Goal: Task Accomplishment & Management: Manage account settings

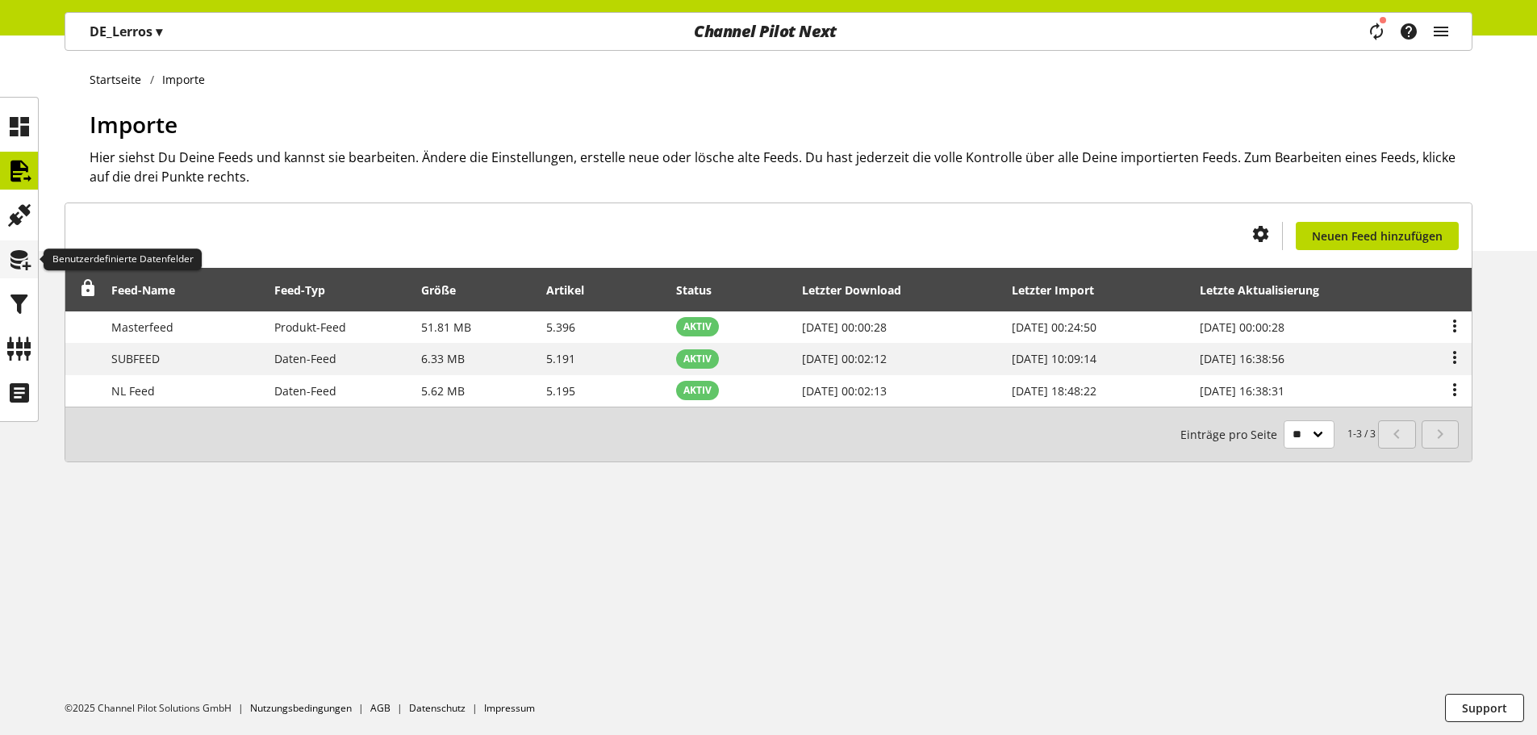
click at [16, 265] on icon at bounding box center [19, 260] width 26 height 32
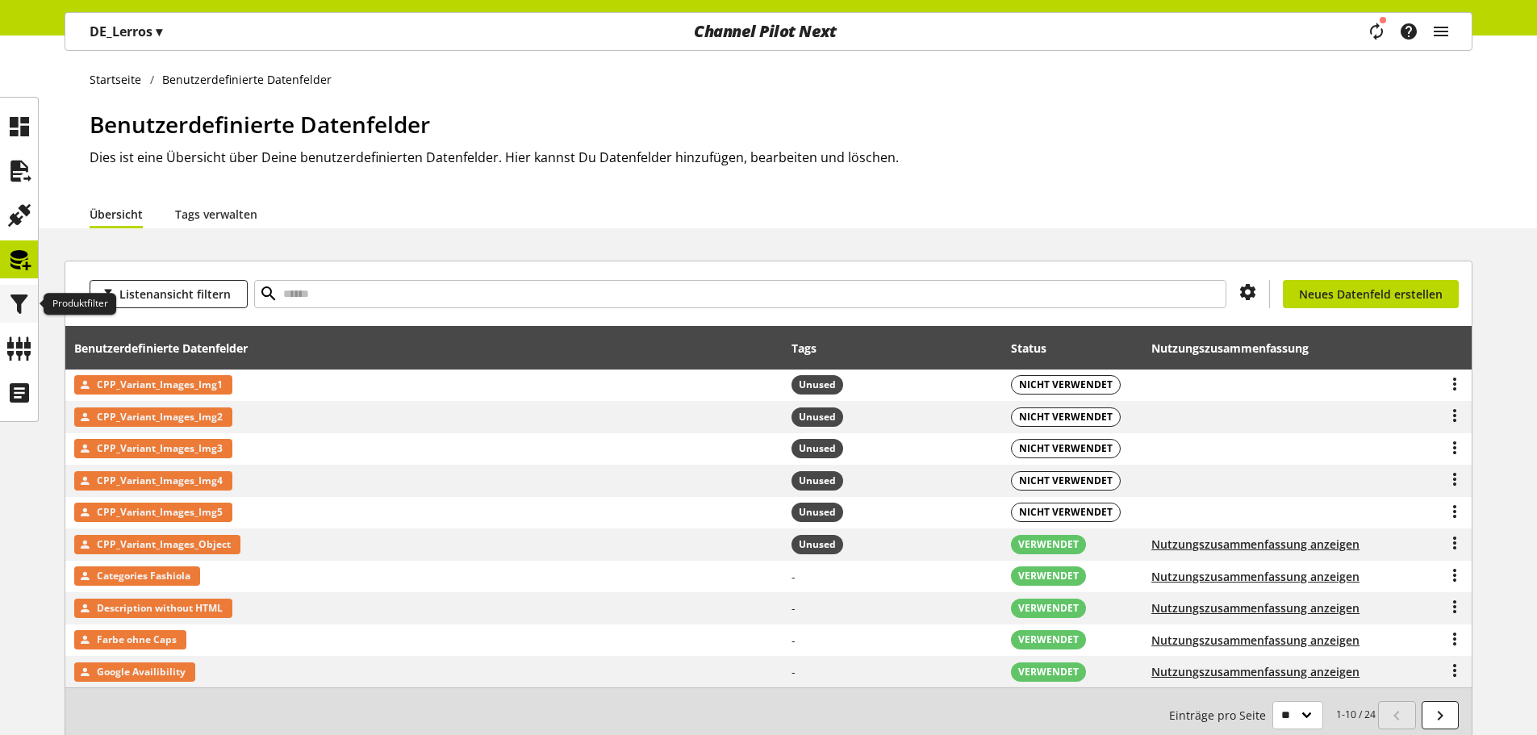
click at [11, 304] on icon at bounding box center [19, 304] width 26 height 32
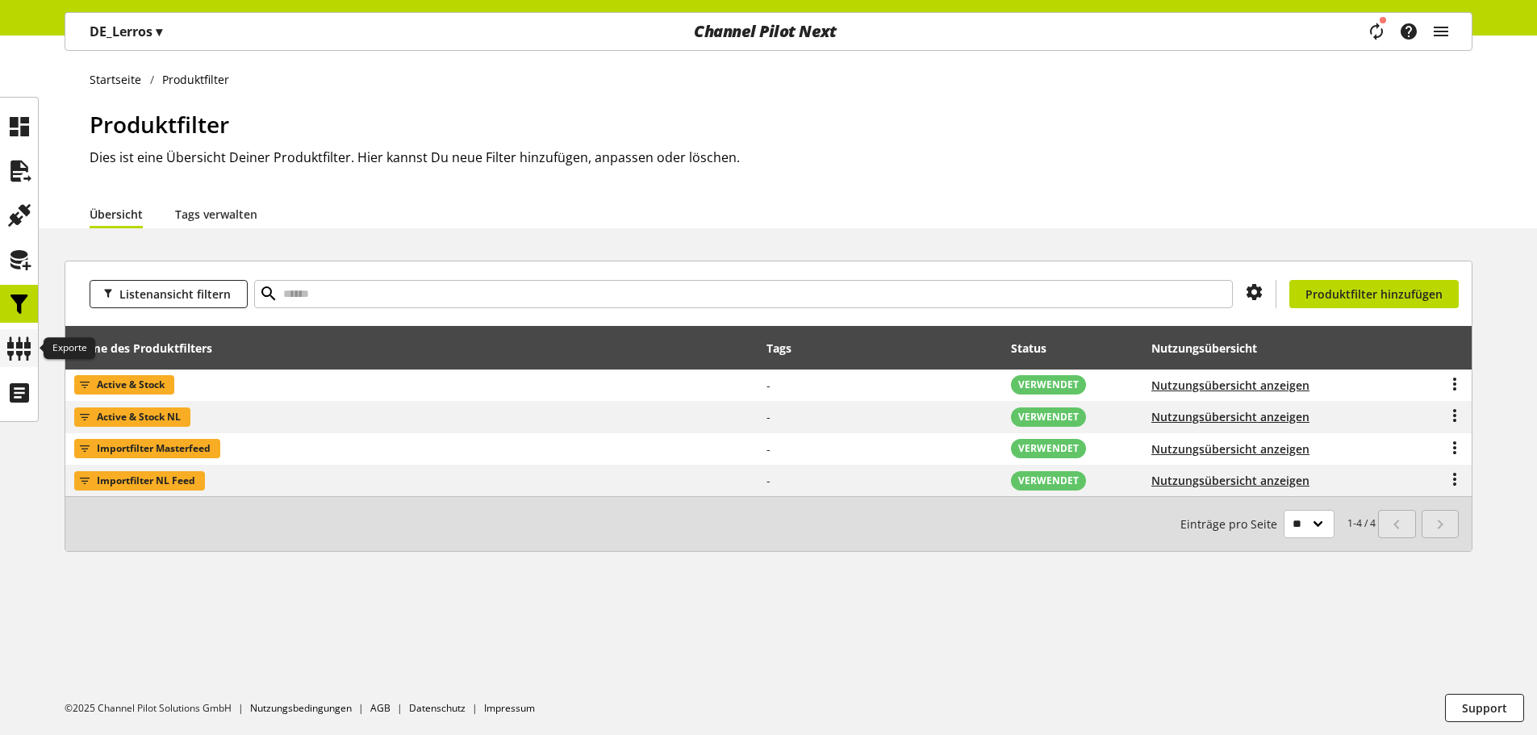
click at [19, 359] on icon at bounding box center [19, 348] width 26 height 32
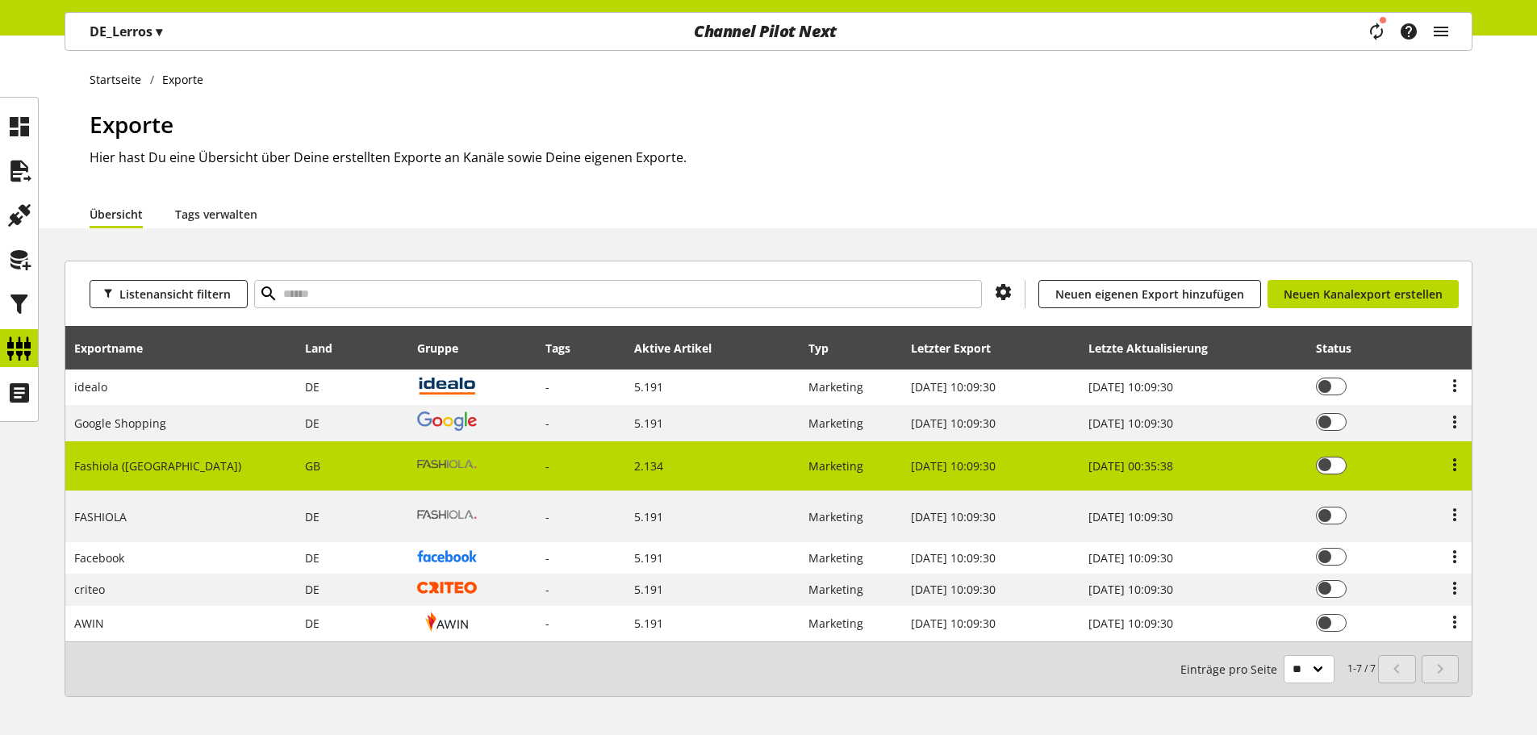
click at [471, 465] on td at bounding box center [472, 466] width 129 height 51
select select "********"
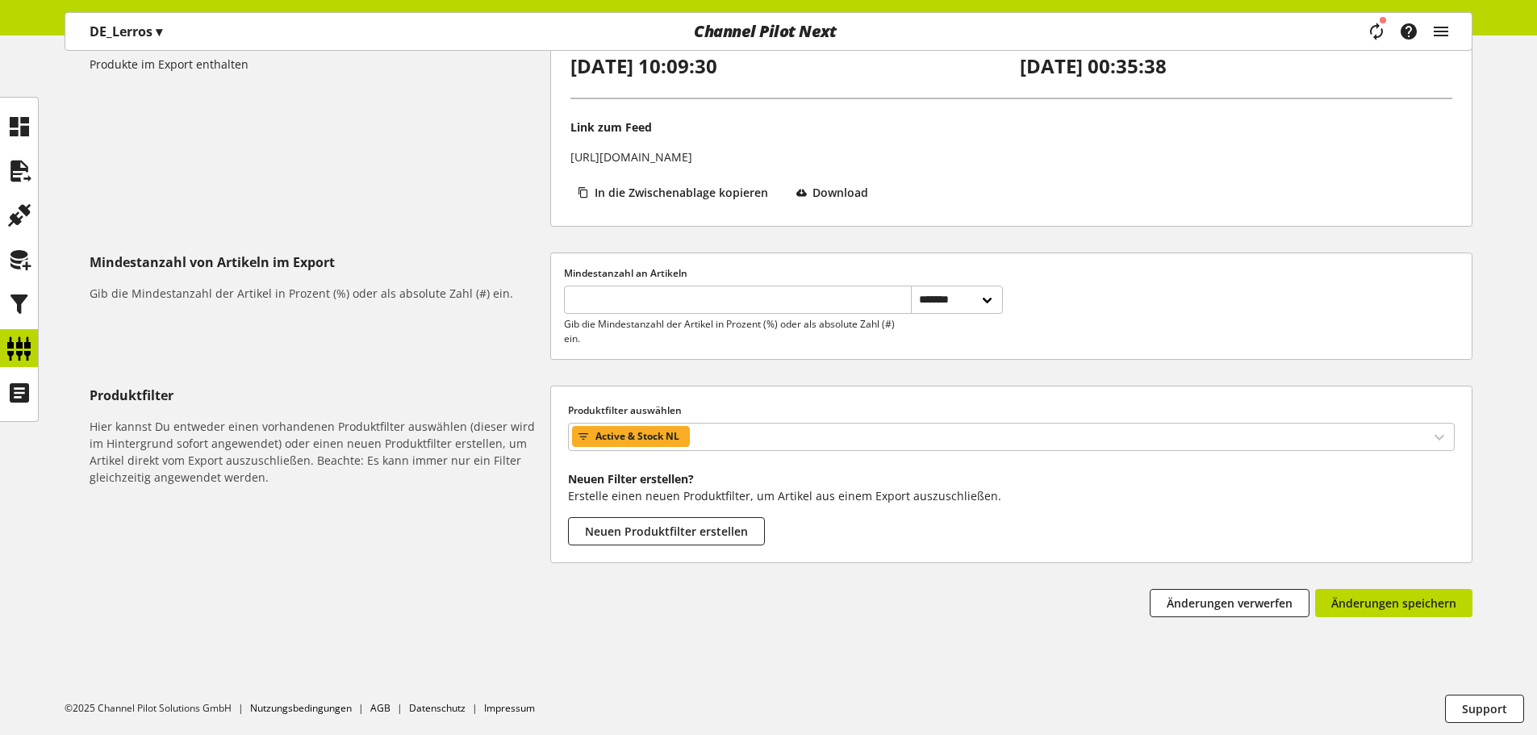
scroll to position [248, 0]
click at [622, 431] on span "Active & Stock NL" at bounding box center [637, 435] width 84 height 19
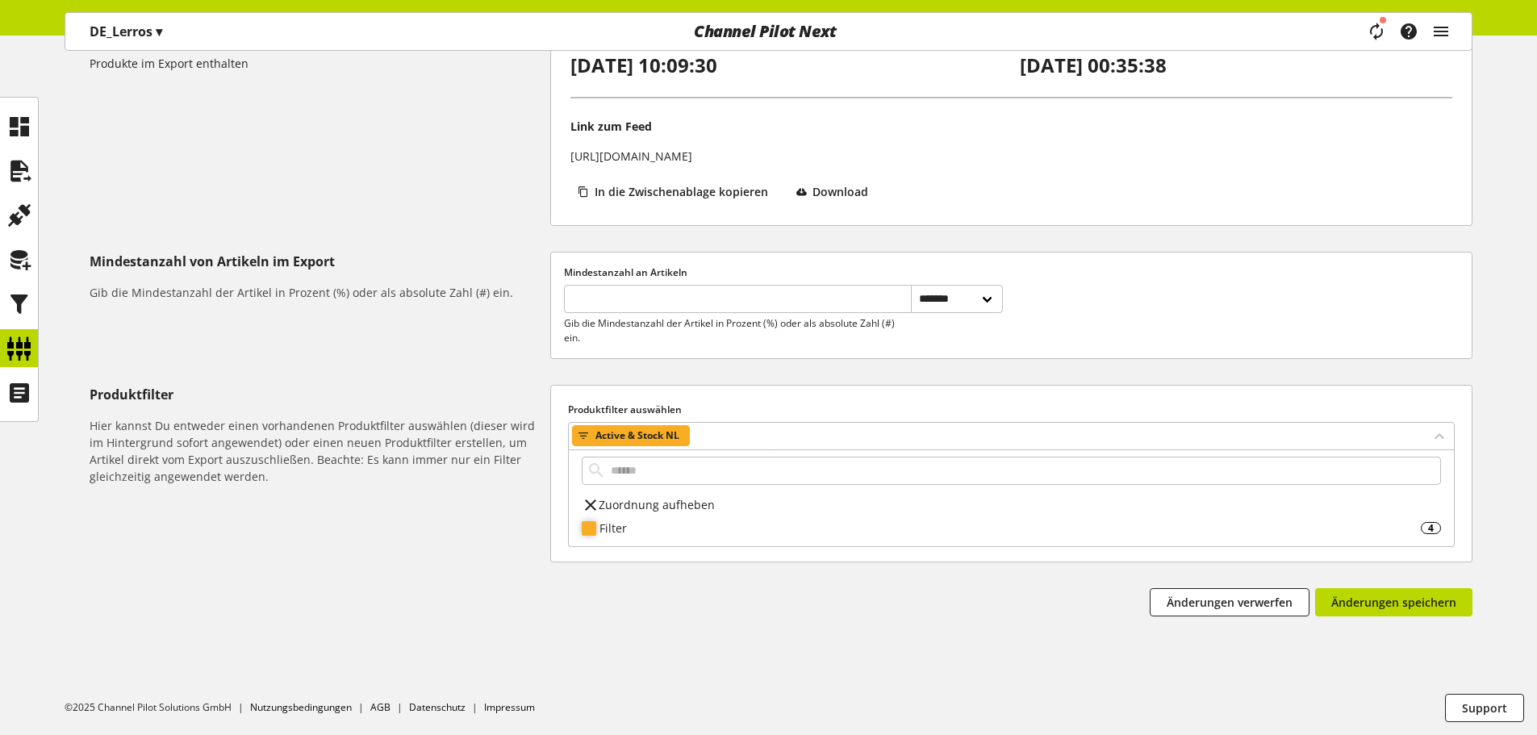
click at [619, 528] on div "Filter" at bounding box center [1009, 527] width 821 height 17
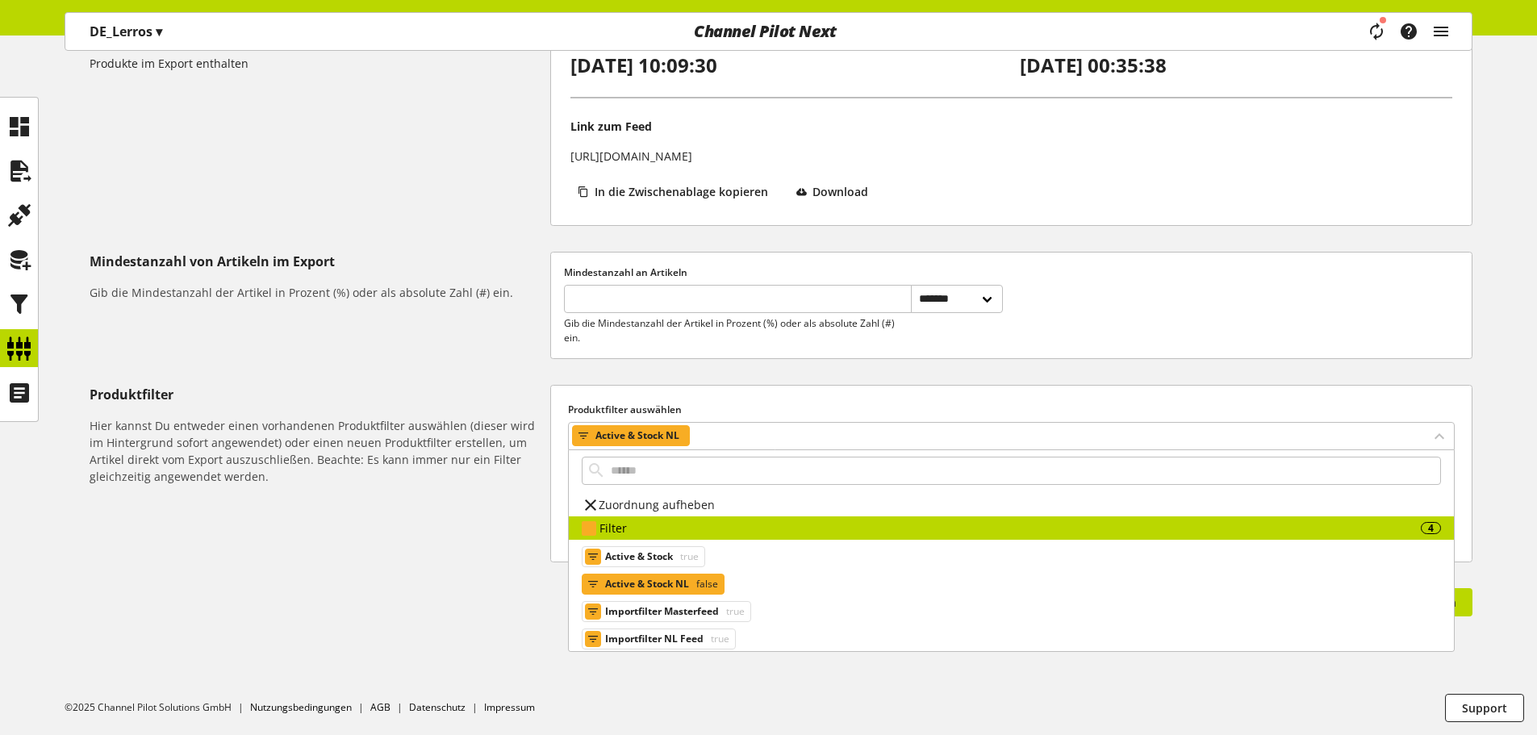
click at [646, 582] on span "Active & Stock NL" at bounding box center [647, 583] width 84 height 19
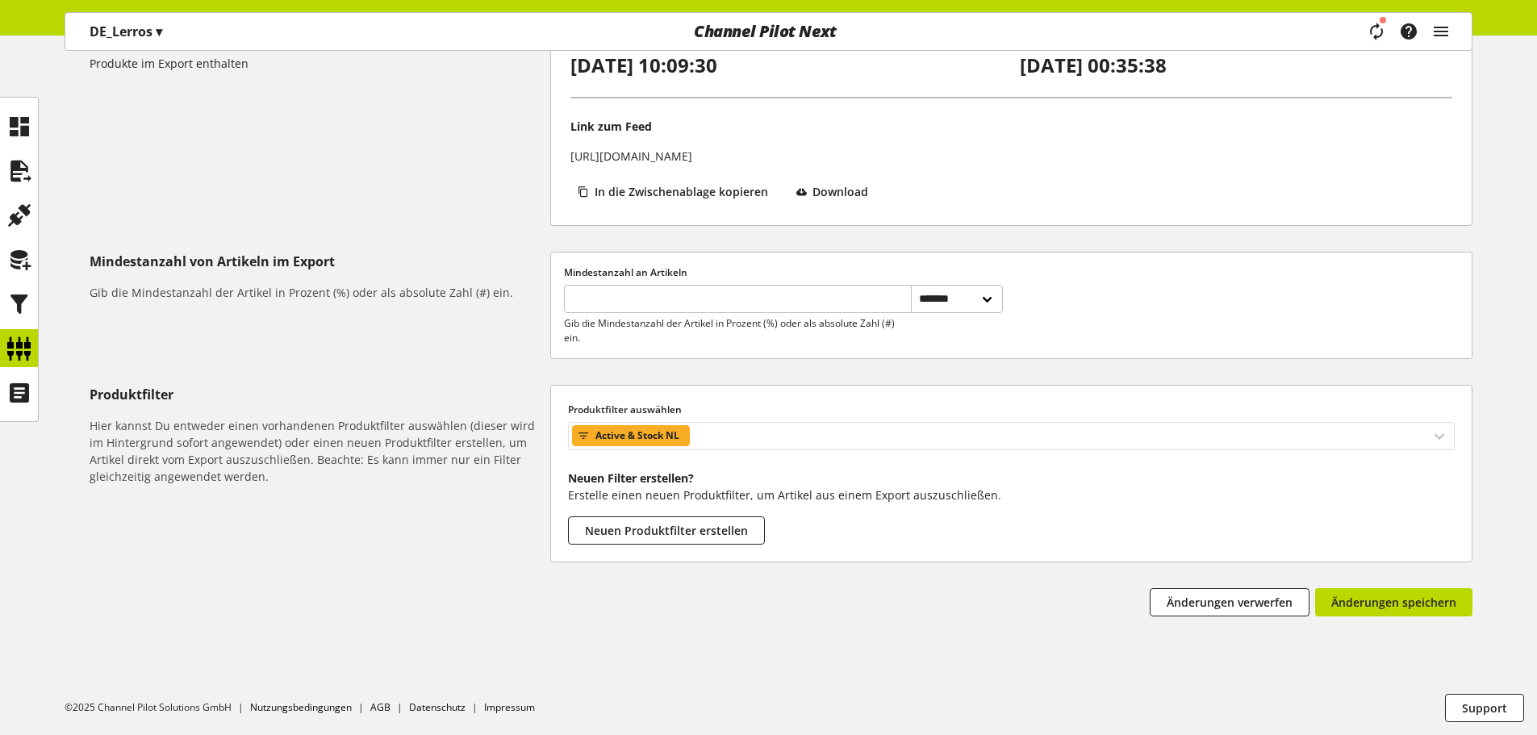
click at [582, 435] on icon at bounding box center [583, 436] width 13 height 18
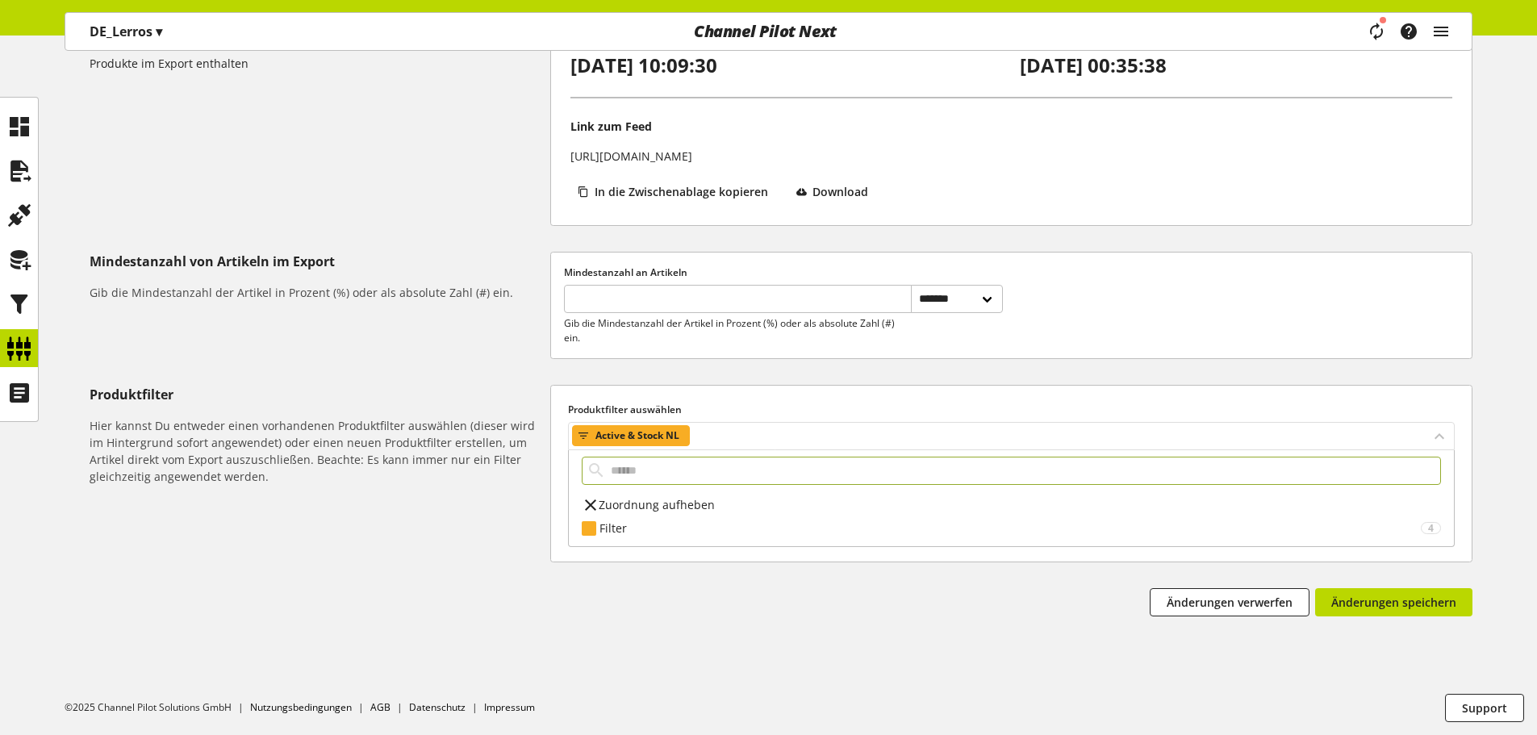
click at [582, 435] on icon at bounding box center [583, 436] width 13 height 18
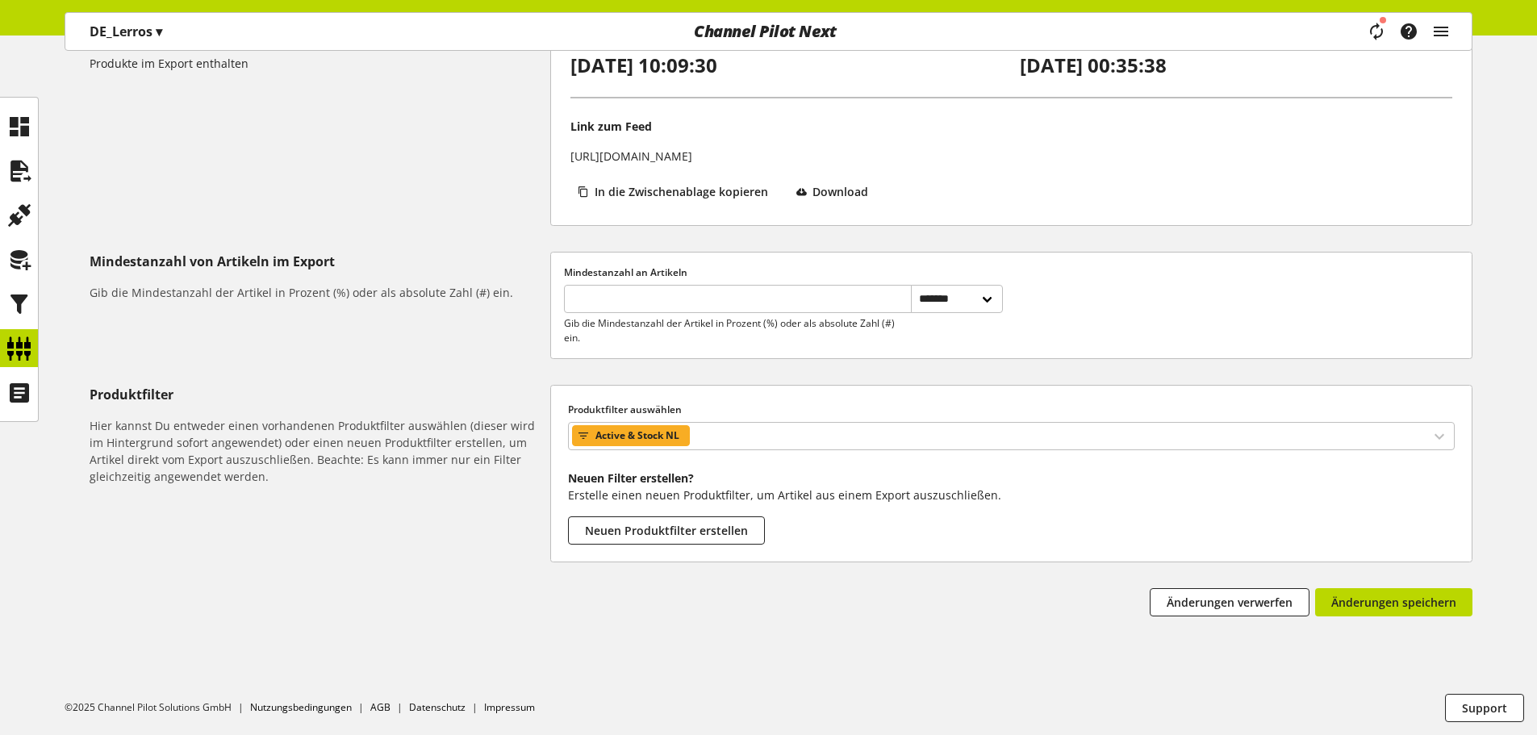
click at [476, 451] on h6 "Hier kannst Du entweder einen vorhandenen Produktfilter auswählen (dieser wird …" at bounding box center [317, 451] width 454 height 68
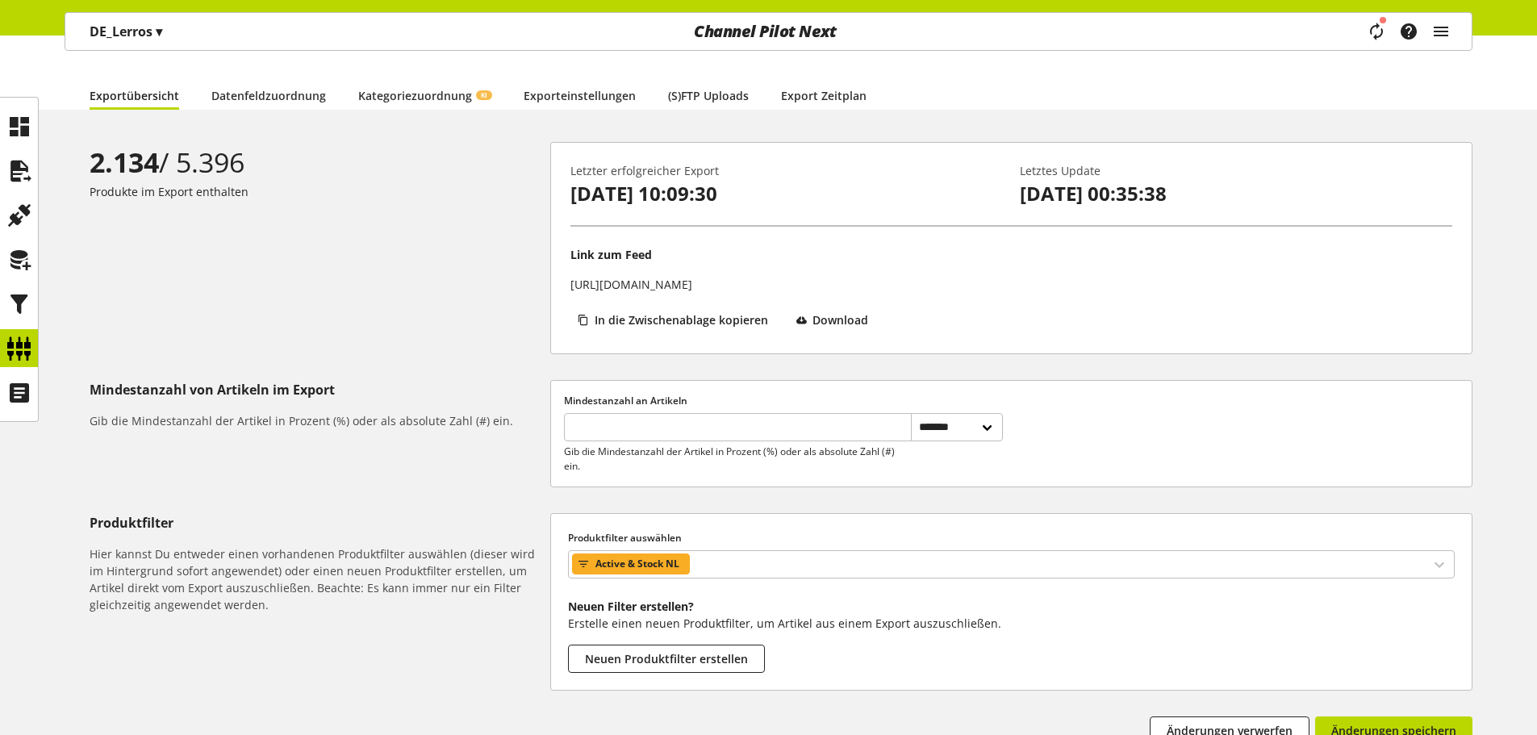
scroll to position [0, 0]
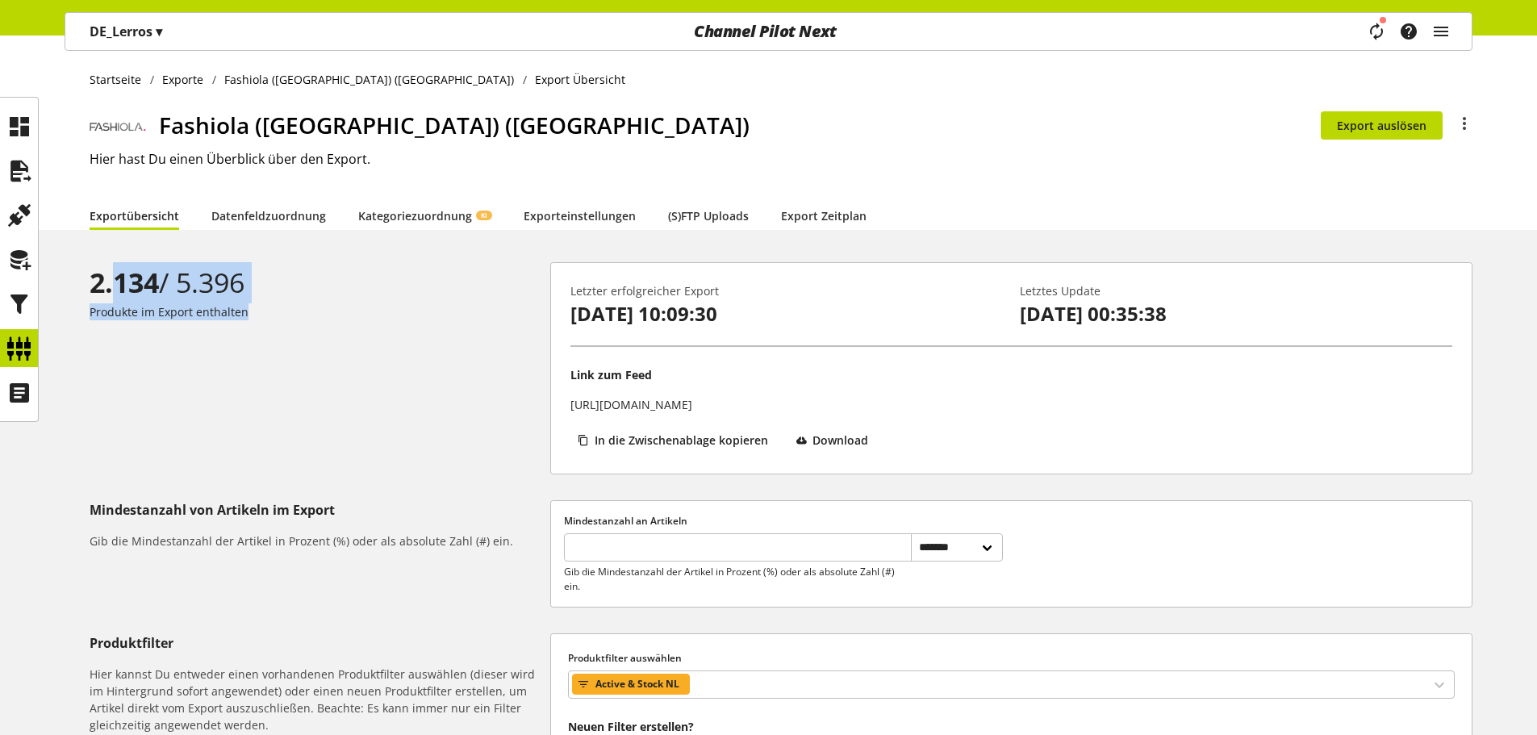
drag, startPoint x: 117, startPoint y: 281, endPoint x: 357, endPoint y: 304, distance: 241.5
click at [357, 304] on div "2.134 / 5.396 Produkte im Export enthalten" at bounding box center [320, 291] width 461 height 58
click at [357, 304] on p "Produkte im Export enthalten" at bounding box center [317, 311] width 454 height 17
drag, startPoint x: 327, startPoint y: 301, endPoint x: 109, endPoint y: 264, distance: 220.9
click at [109, 264] on div "2.134 / 5.396" at bounding box center [317, 282] width 454 height 41
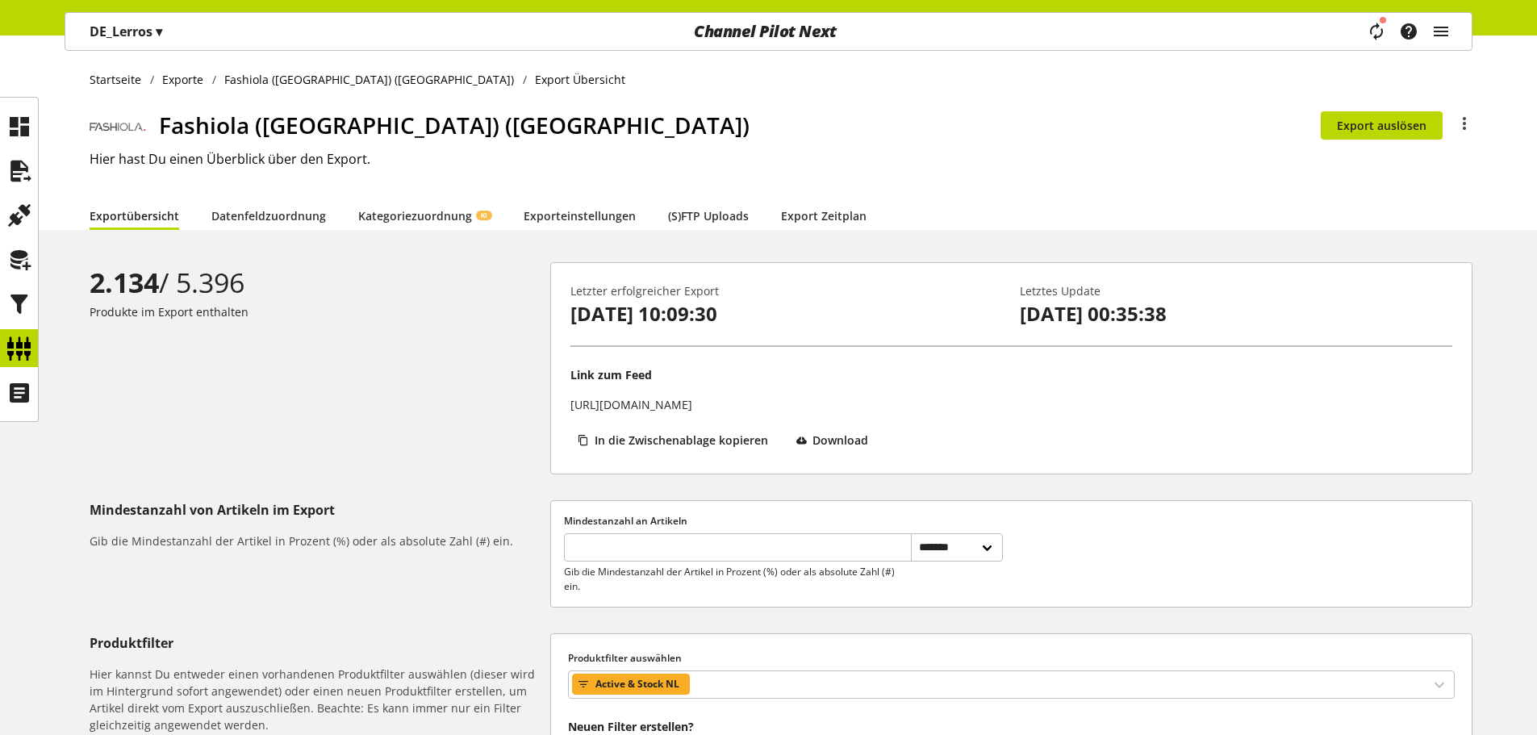
click at [109, 264] on b "2.134" at bounding box center [124, 282] width 69 height 37
drag, startPoint x: 109, startPoint y: 264, endPoint x: 324, endPoint y: 295, distance: 217.7
click at [324, 295] on div "2.134 / 5.396" at bounding box center [317, 282] width 454 height 41
click at [184, 82] on span "Exporte" at bounding box center [182, 79] width 41 height 17
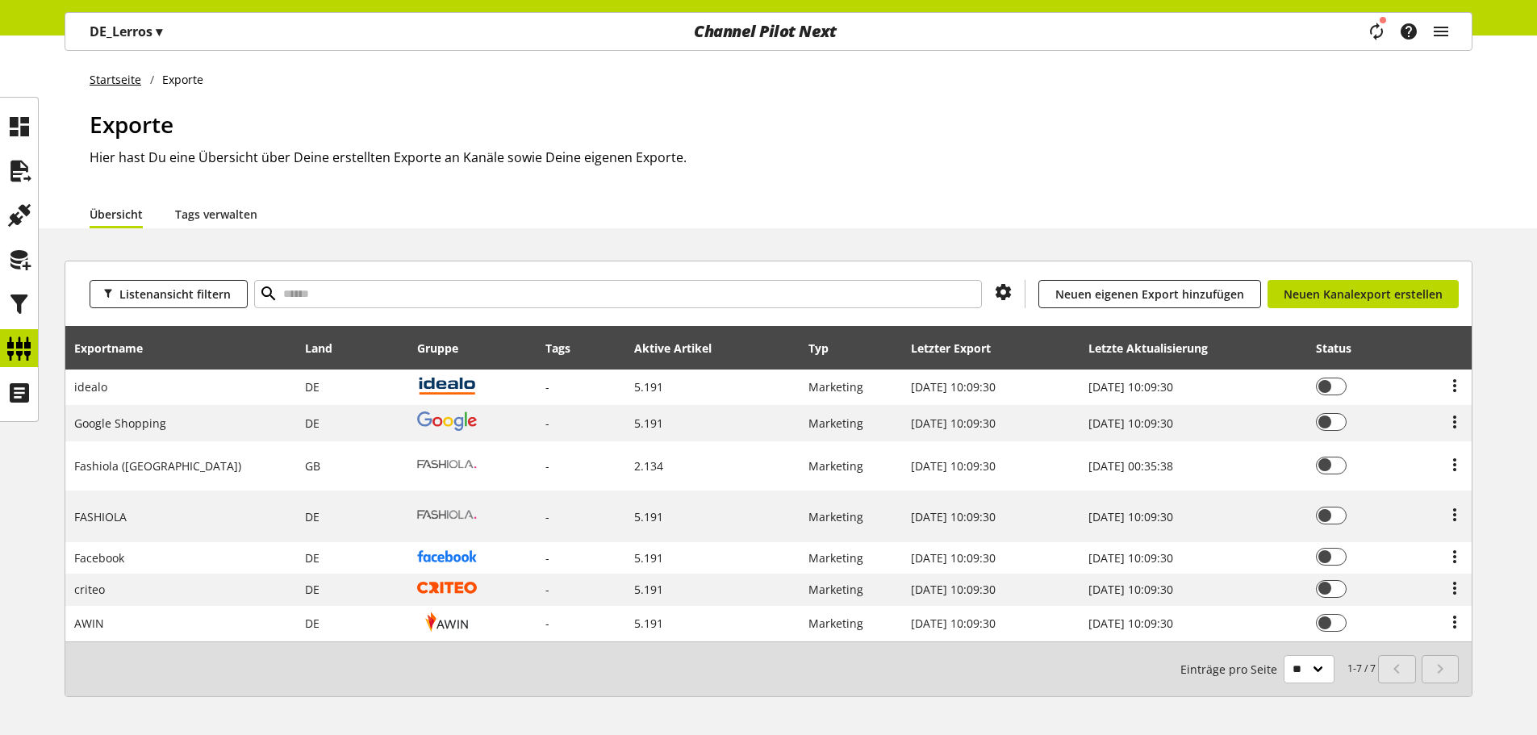
click at [114, 80] on link "Startseite" at bounding box center [120, 79] width 61 height 17
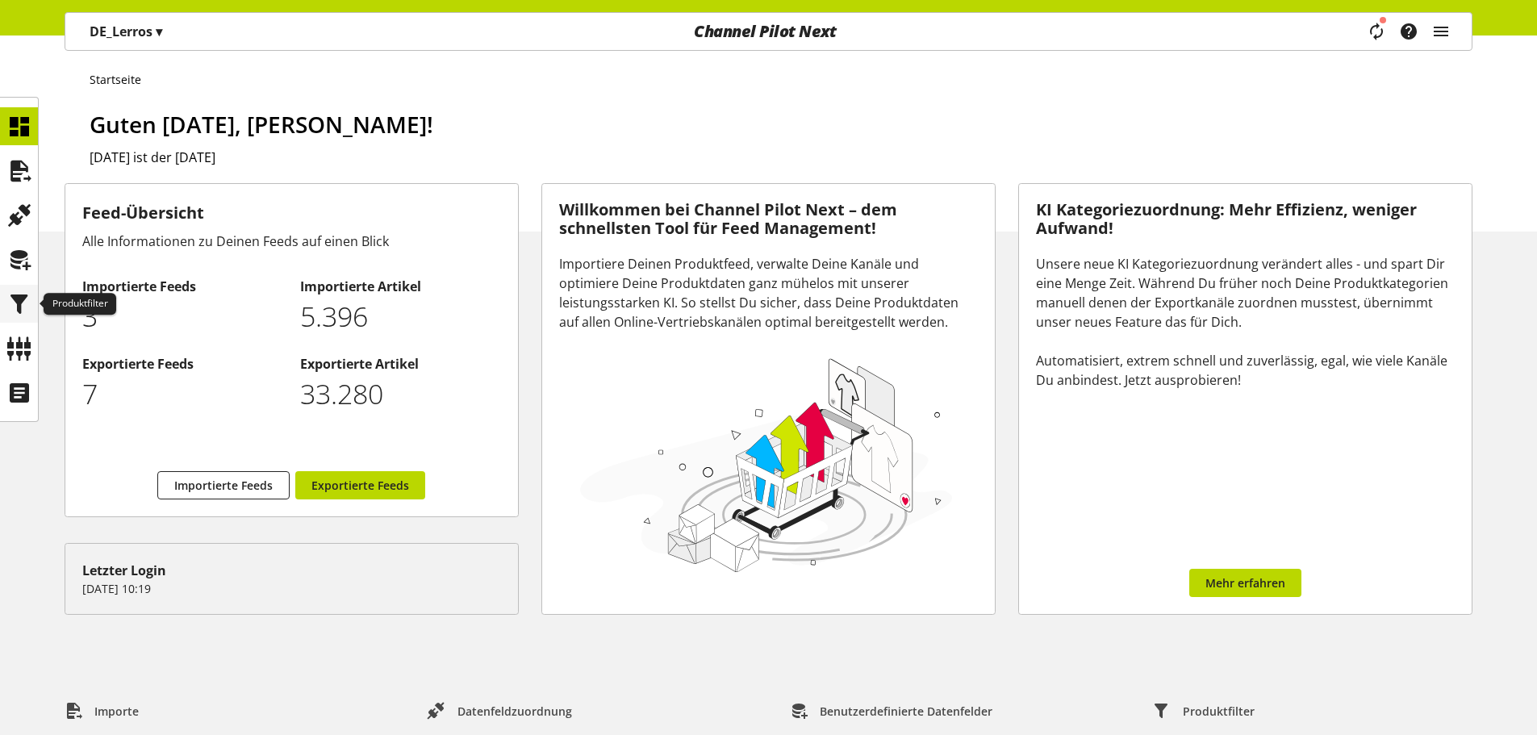
click at [25, 306] on icon at bounding box center [19, 304] width 26 height 32
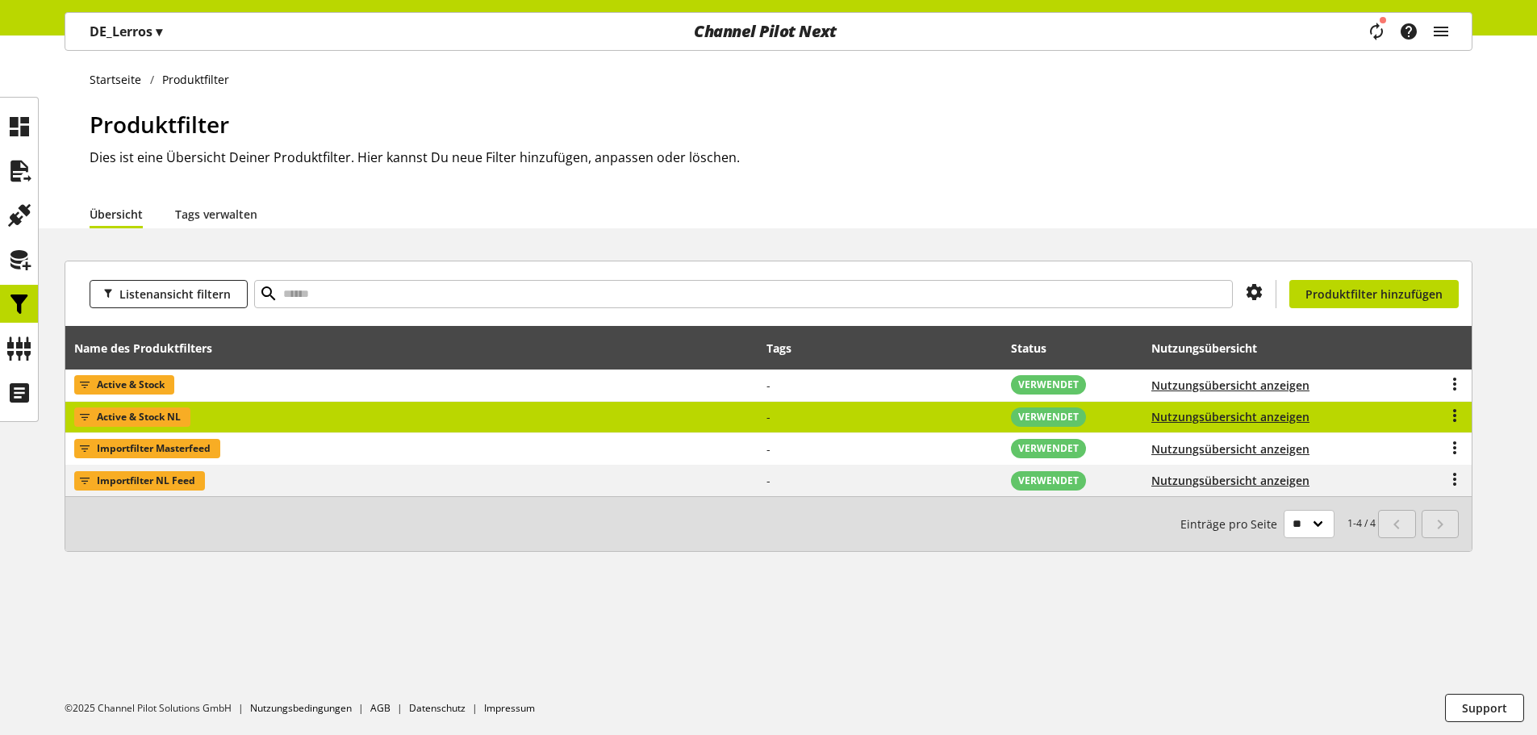
click at [133, 413] on span "Active & Stock NL" at bounding box center [139, 416] width 84 height 19
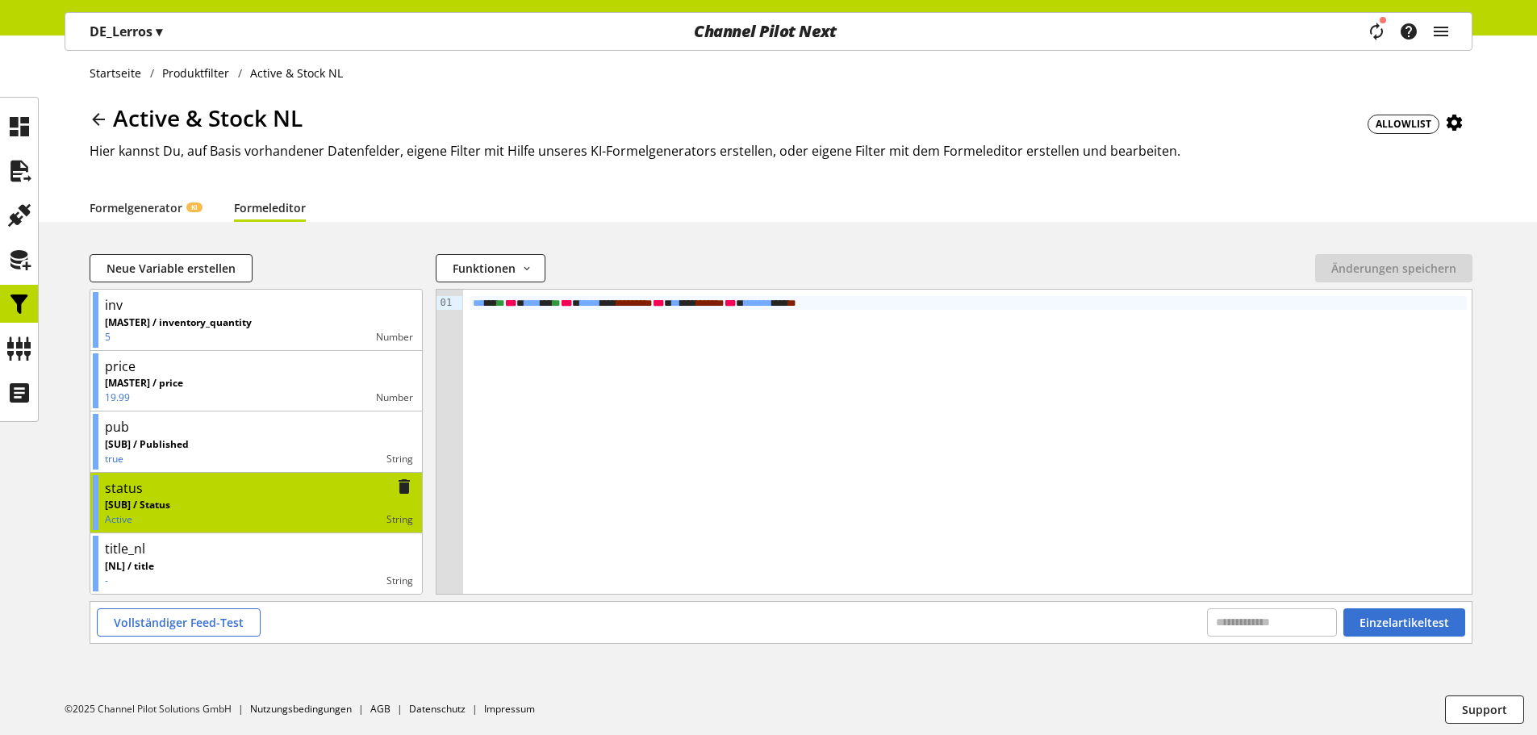
scroll to position [8, 0]
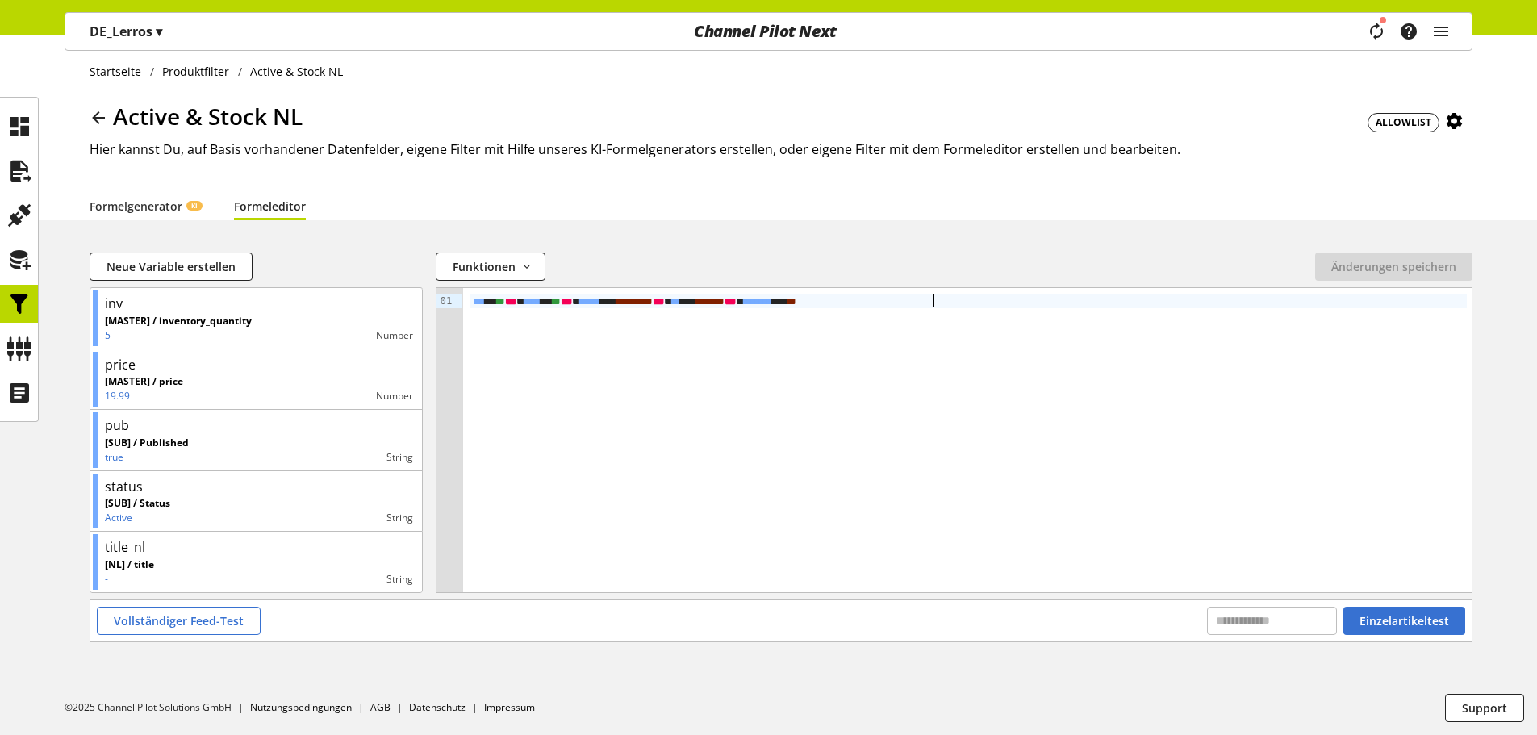
click at [932, 302] on div "*** * * *** ***** * * *** ****** ** * ****** * *** *** ** * **** * *** ********…" at bounding box center [967, 301] width 997 height 14
click at [102, 122] on icon at bounding box center [98, 117] width 19 height 29
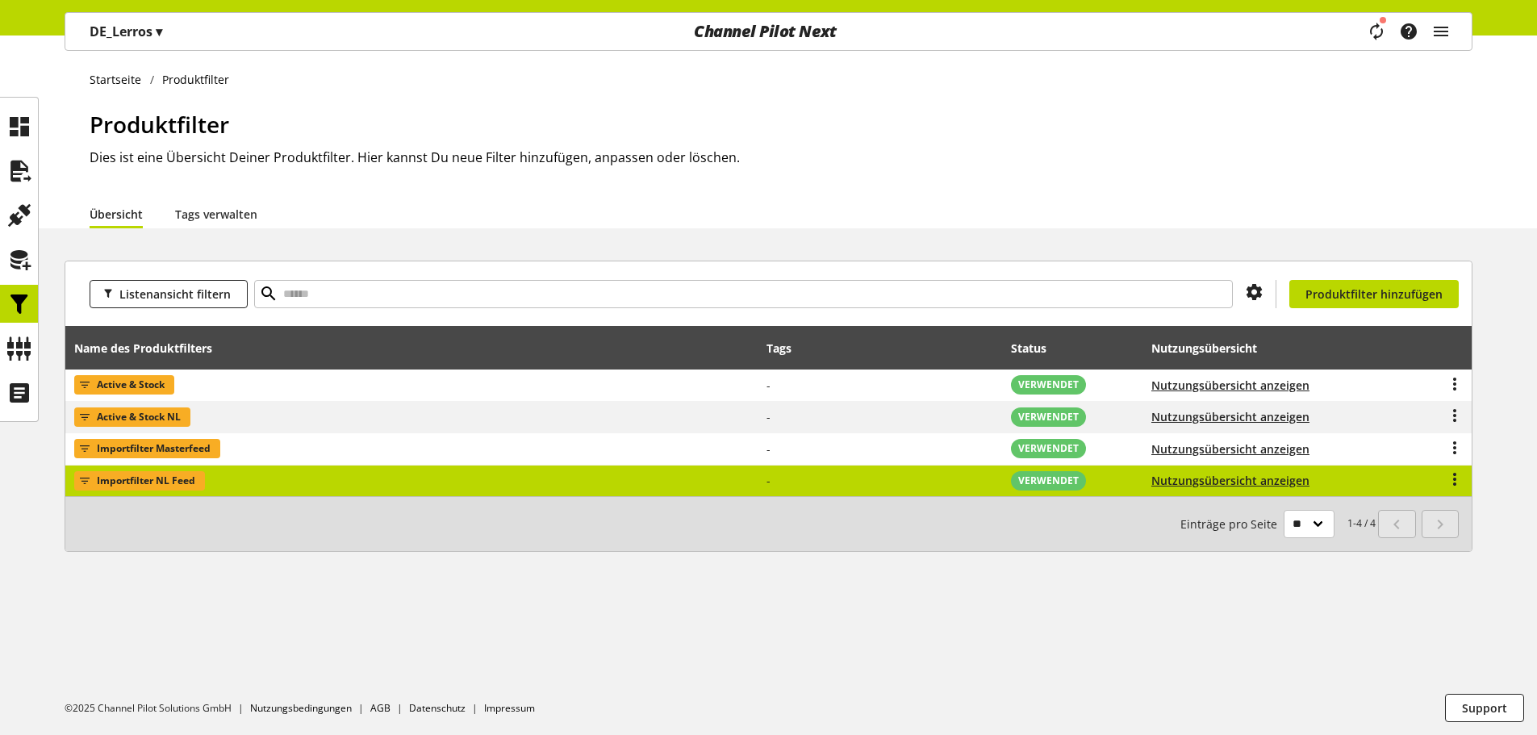
click at [159, 482] on span "Importfilter NL Feed" at bounding box center [146, 480] width 98 height 19
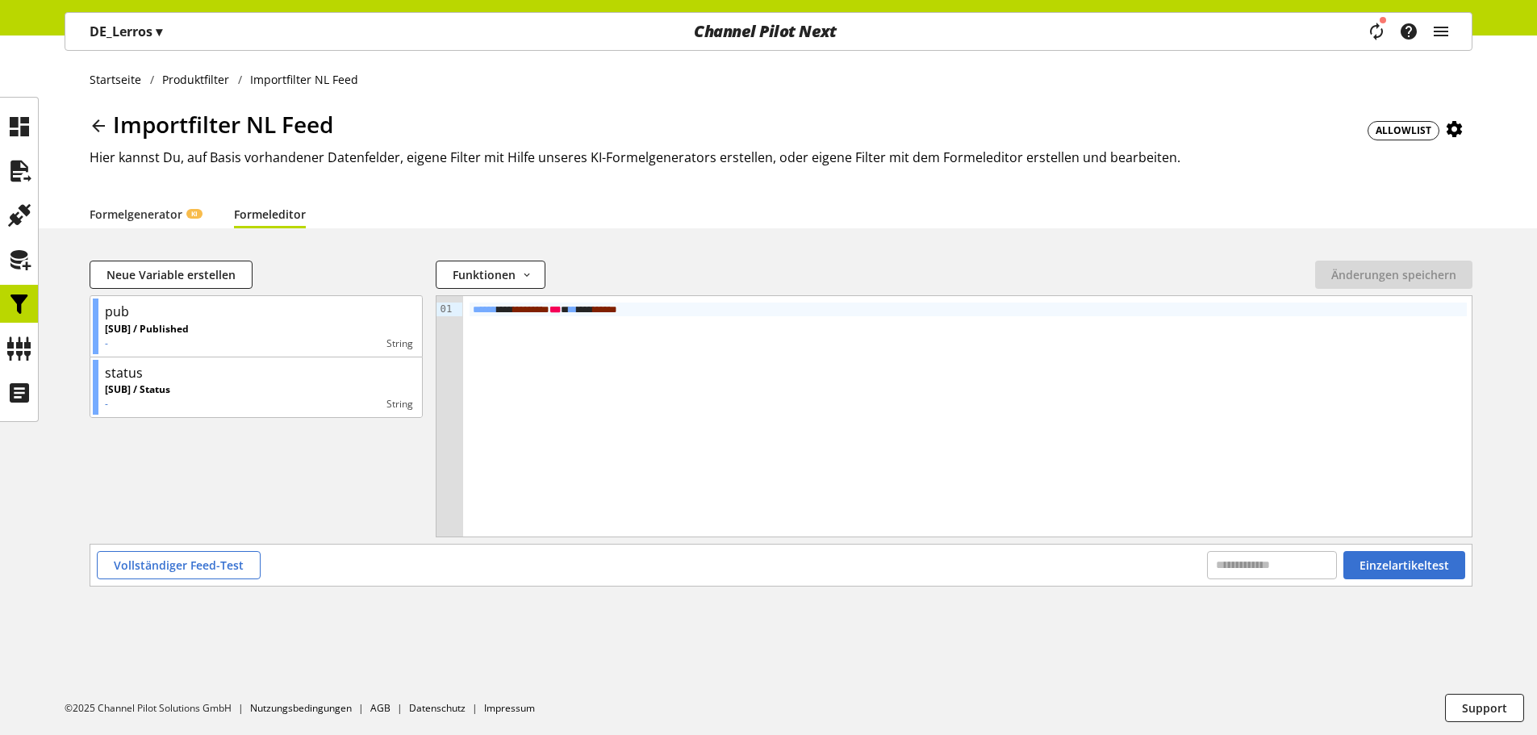
click at [271, 123] on span "Importfilter NL Feed" at bounding box center [223, 124] width 220 height 31
click at [1454, 124] on icon at bounding box center [1454, 129] width 19 height 29
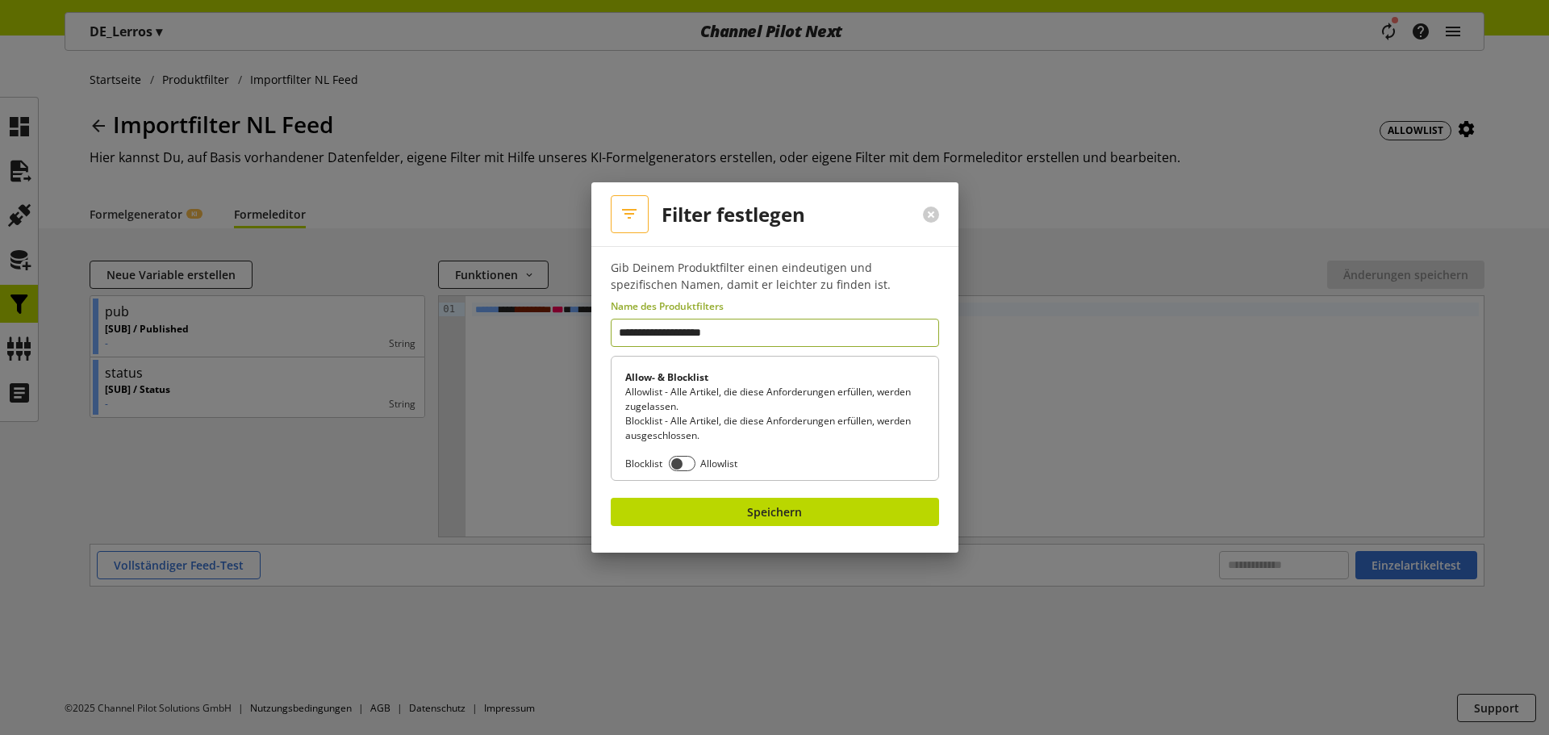
drag, startPoint x: 760, startPoint y: 333, endPoint x: 682, endPoint y: 337, distance: 78.4
click at [682, 337] on input "**********" at bounding box center [775, 333] width 328 height 28
type input "**********"
click at [790, 521] on button "Speichern" at bounding box center [775, 512] width 328 height 28
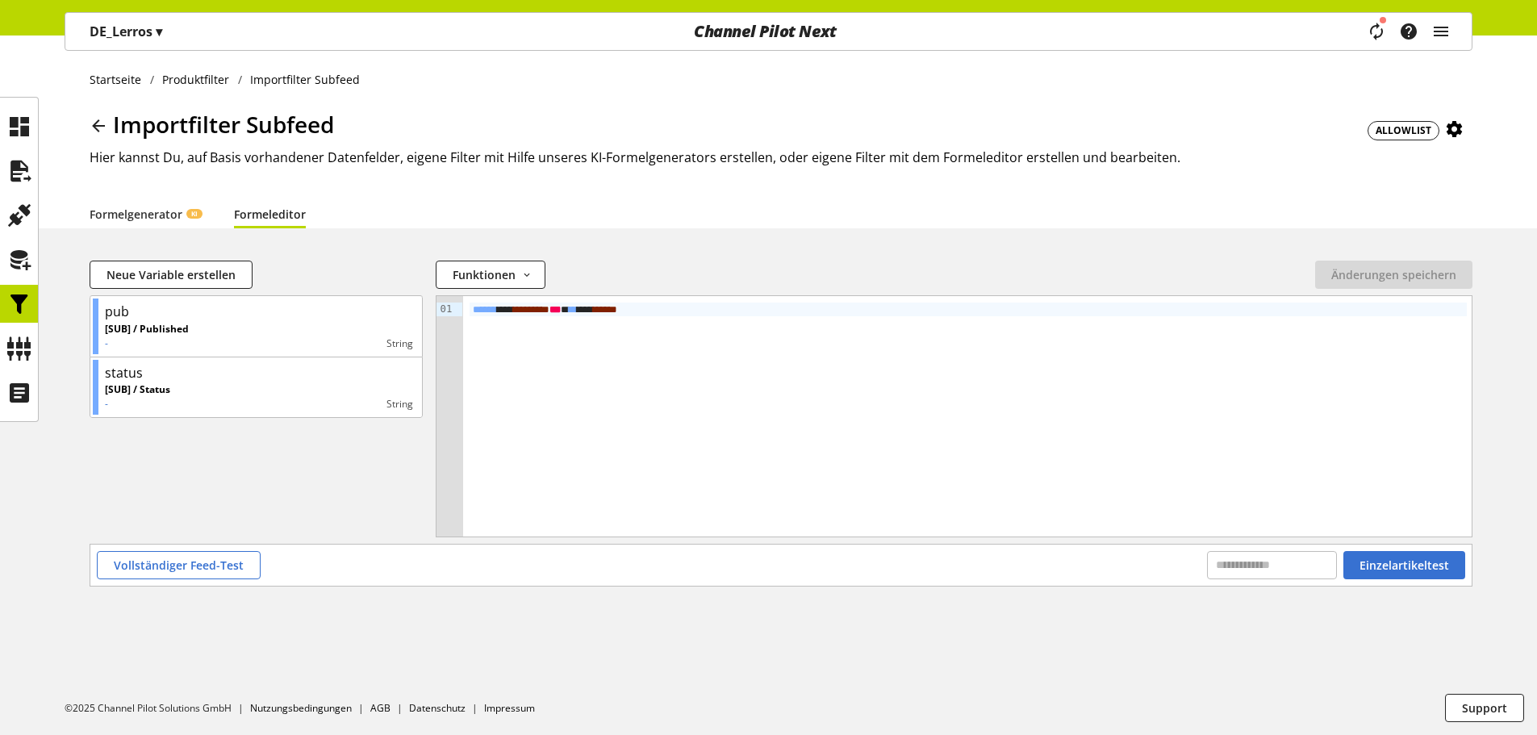
click at [566, 152] on h2 "Hier kannst Du, auf Basis vorhandener Datenfelder, eigene Filter mit Hilfe unse…" at bounding box center [781, 157] width 1383 height 19
click at [102, 125] on icon at bounding box center [98, 125] width 19 height 29
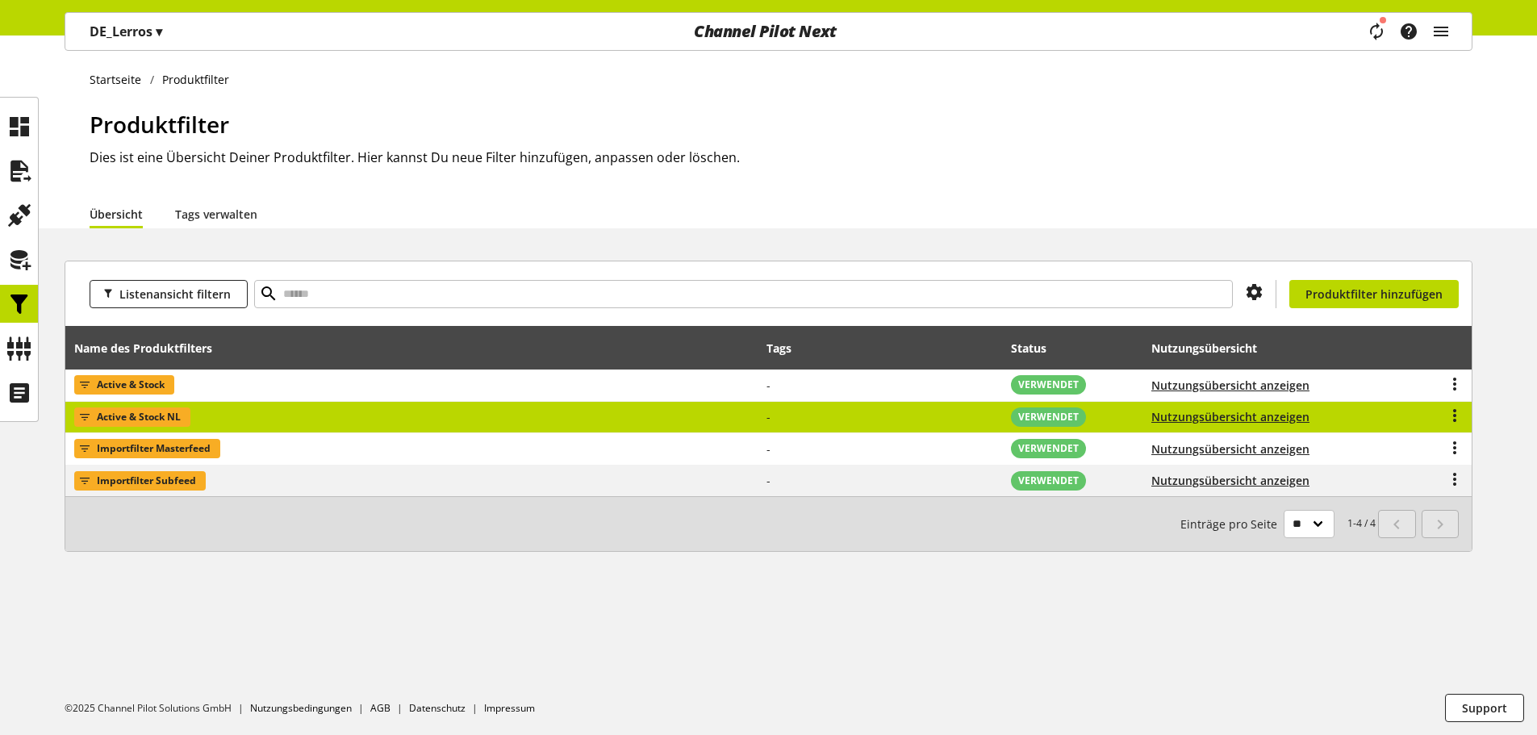
click at [144, 420] on span "Active & Stock NL" at bounding box center [139, 416] width 84 height 19
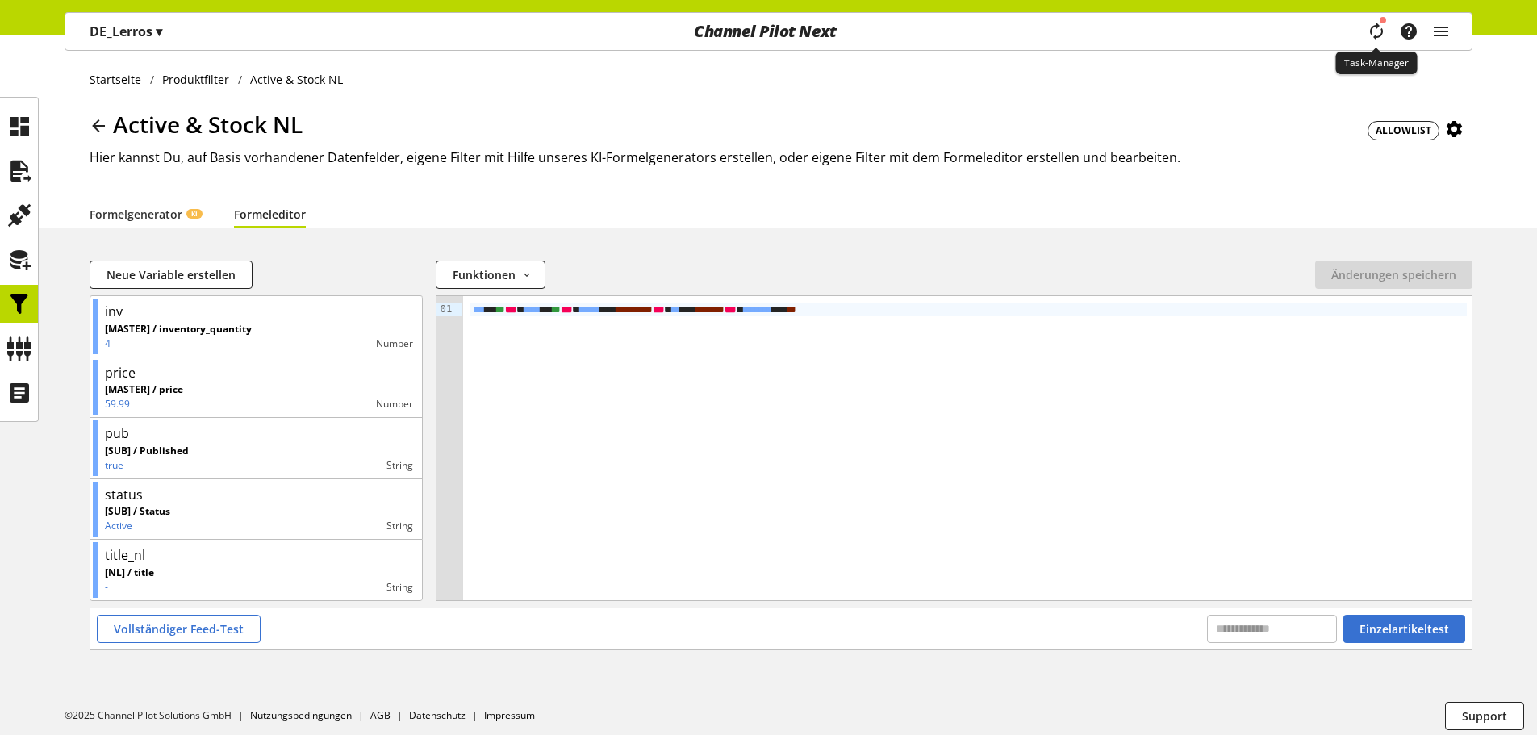
click at [1377, 28] on icon "main navigation" at bounding box center [1375, 31] width 33 height 35
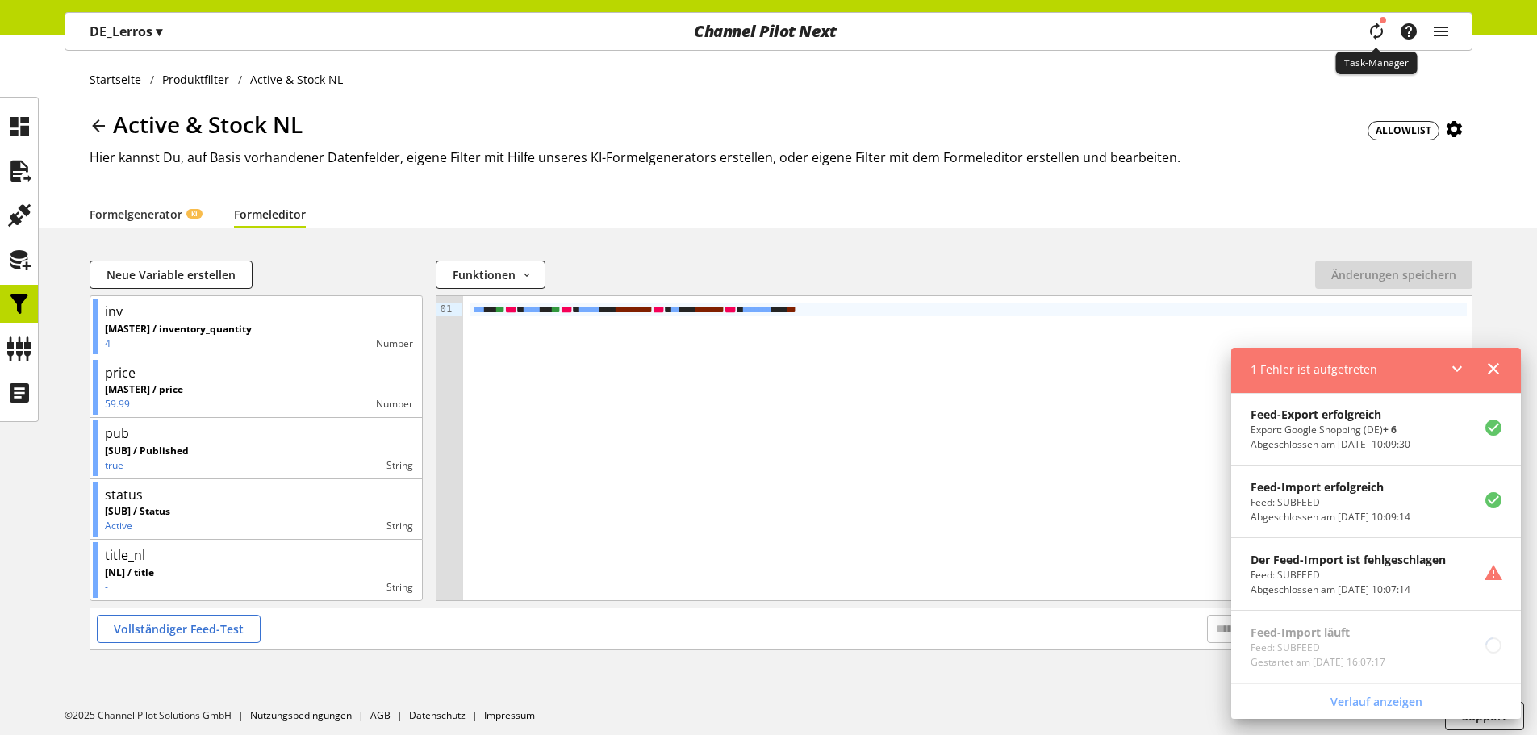
click at [1377, 28] on icon "main navigation" at bounding box center [1375, 31] width 24 height 32
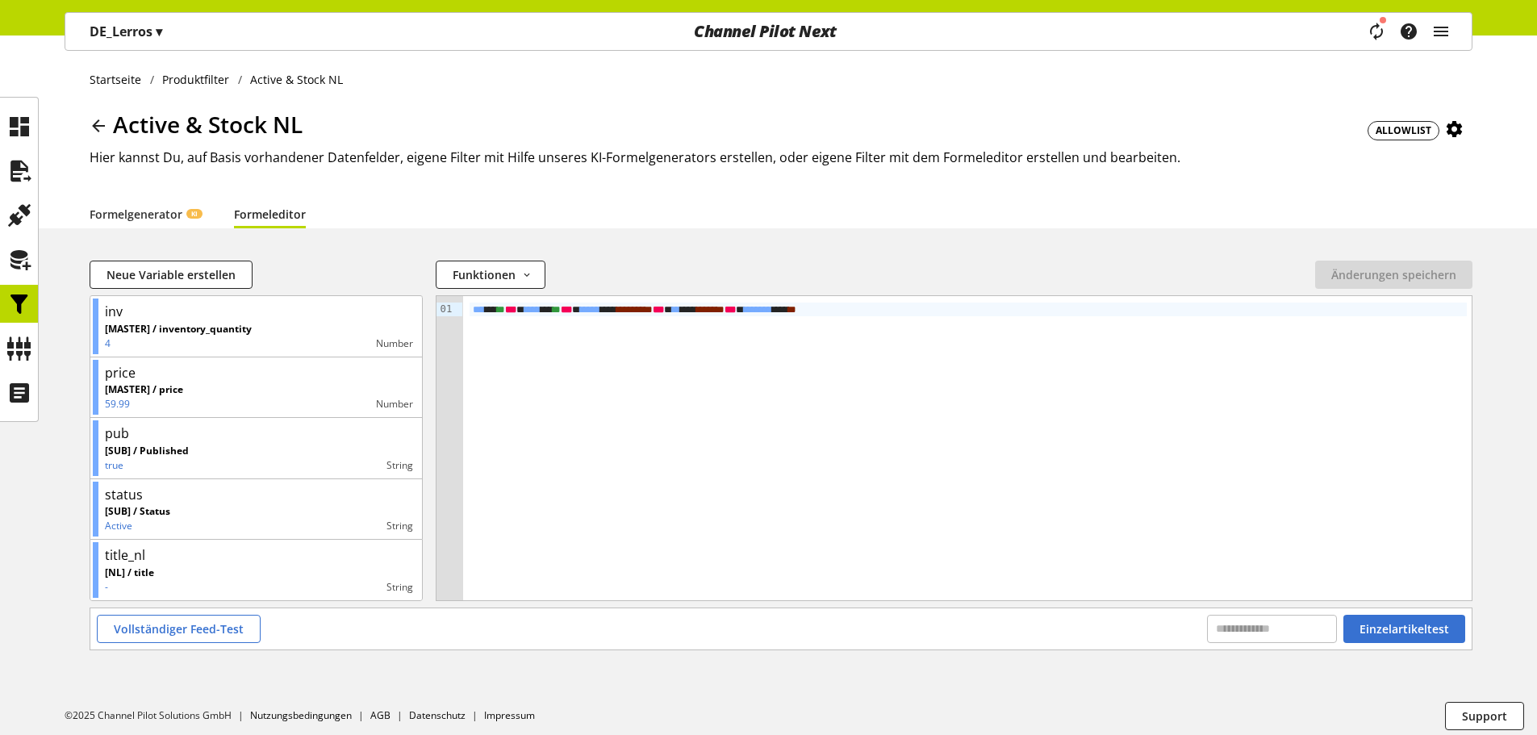
click at [96, 130] on icon at bounding box center [98, 125] width 19 height 29
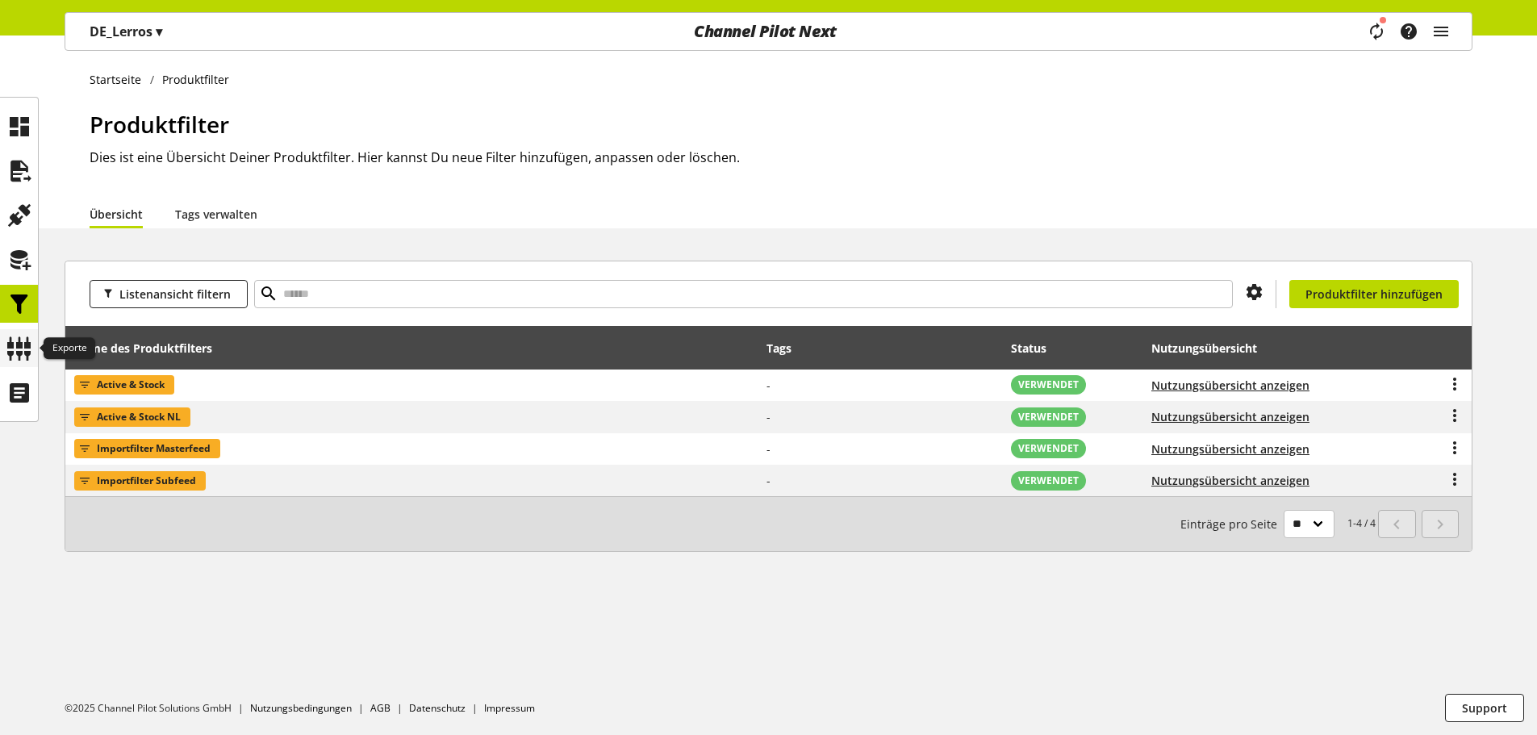
click at [17, 346] on icon at bounding box center [19, 348] width 26 height 32
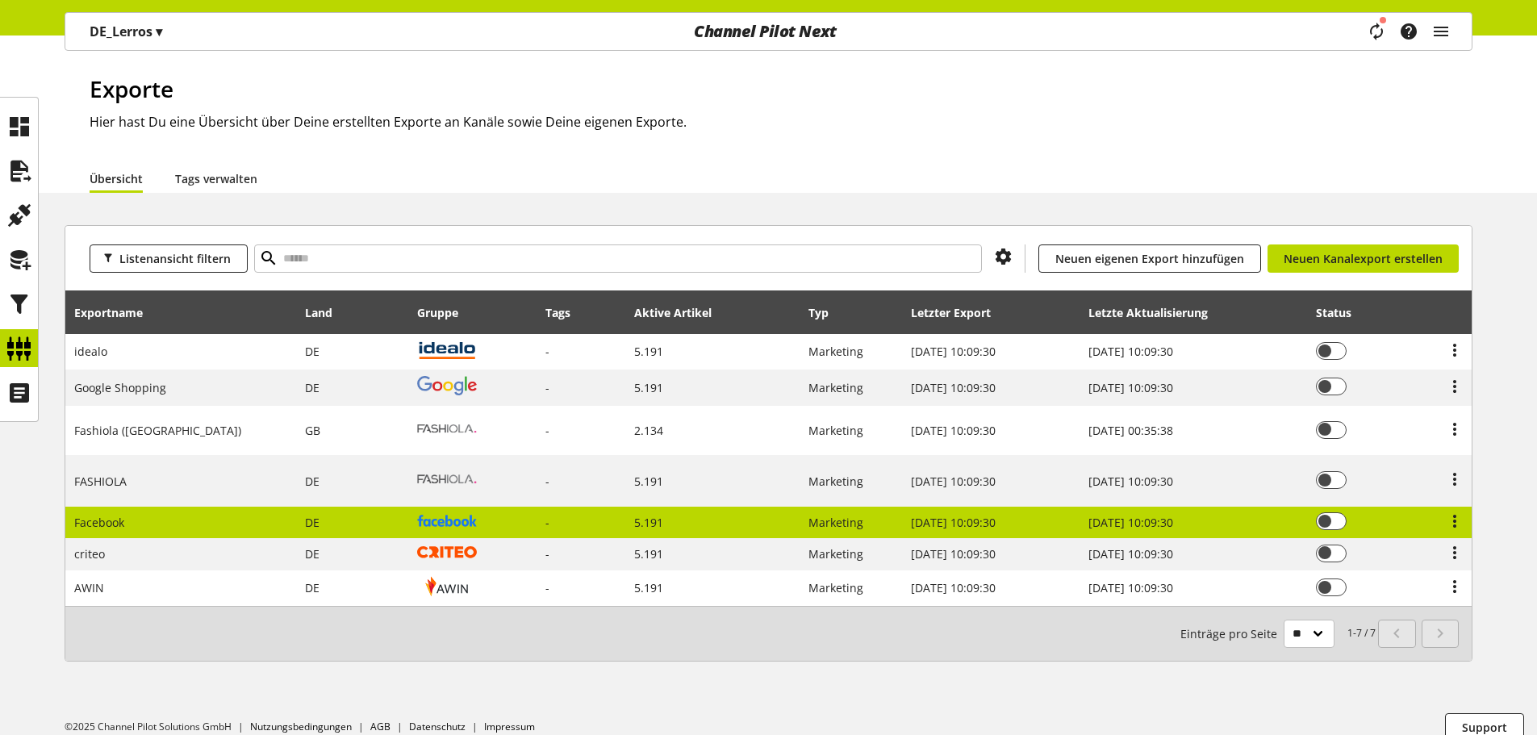
scroll to position [55, 0]
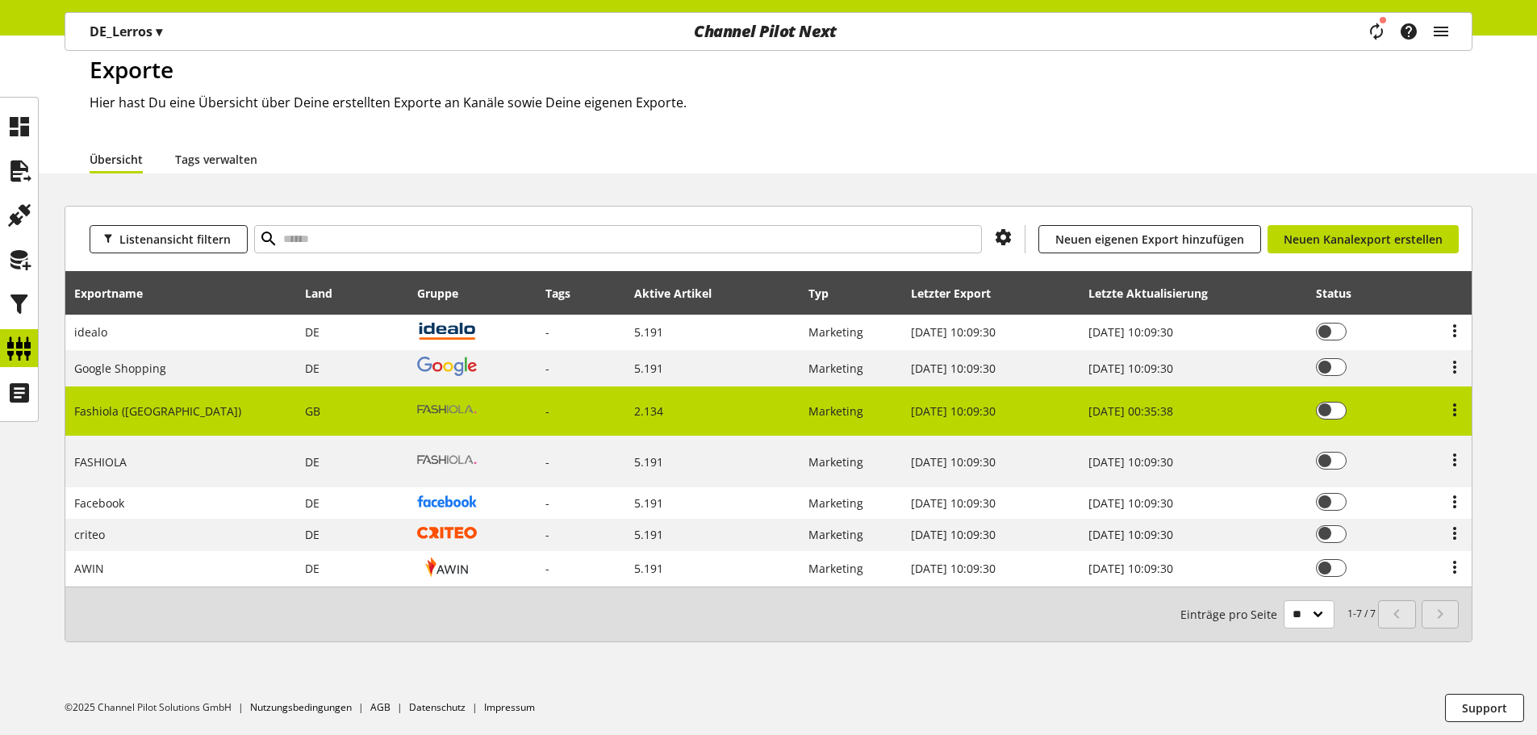
click at [305, 416] on span "GB" at bounding box center [312, 410] width 15 height 15
select select "********"
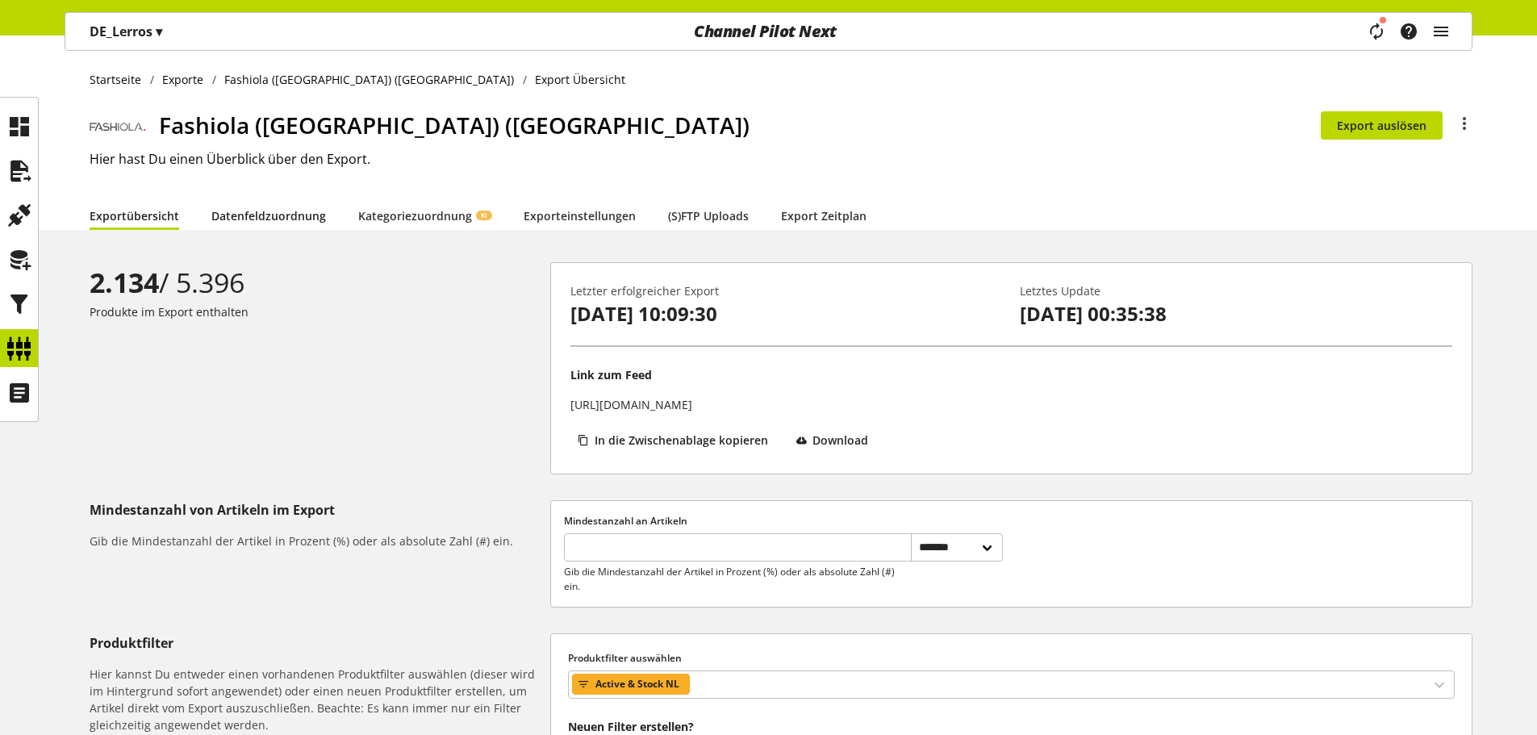
click at [303, 213] on link "Datenfeldzuordnung" at bounding box center [268, 215] width 115 height 17
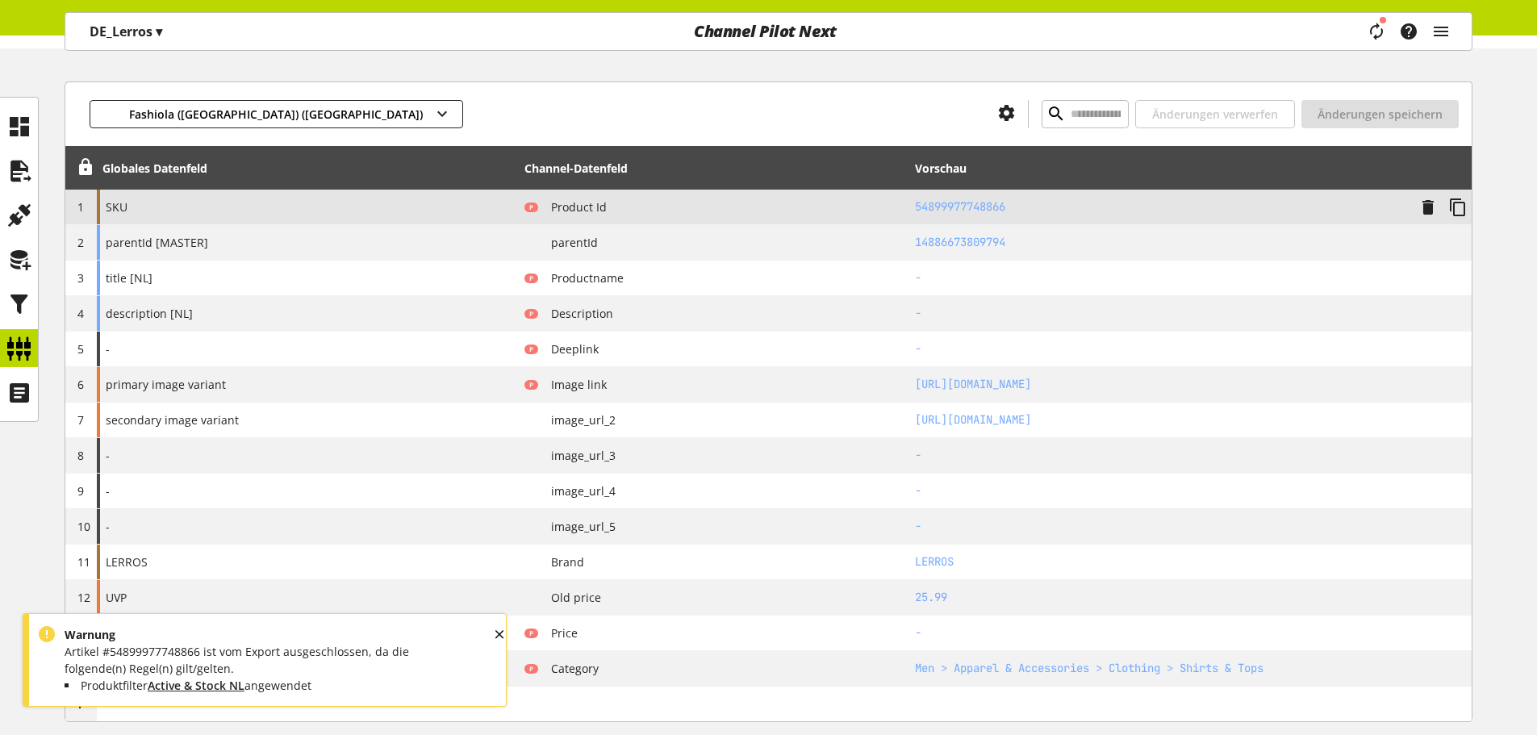
scroll to position [81, 0]
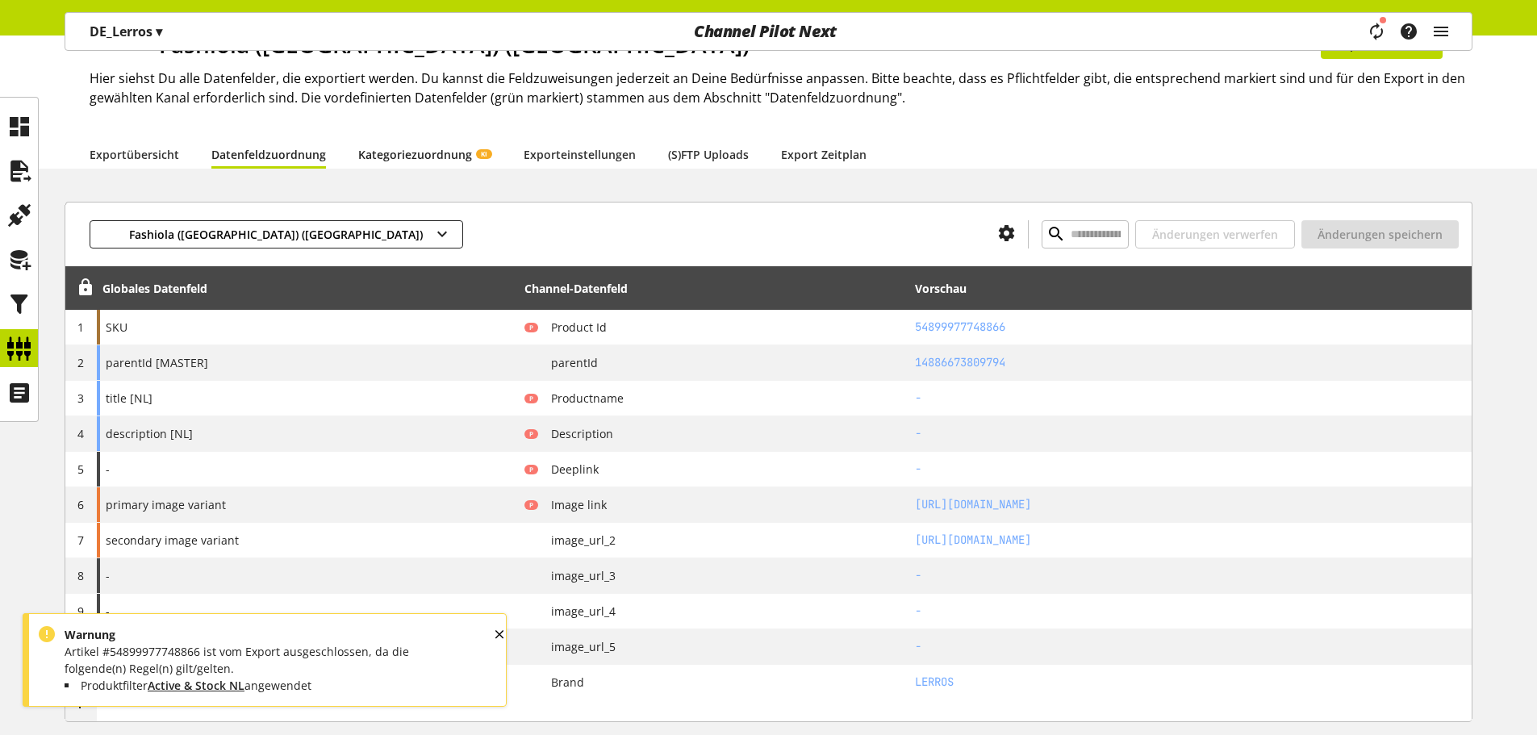
click at [437, 154] on link "Kategoriezuordnung KI" at bounding box center [424, 154] width 133 height 17
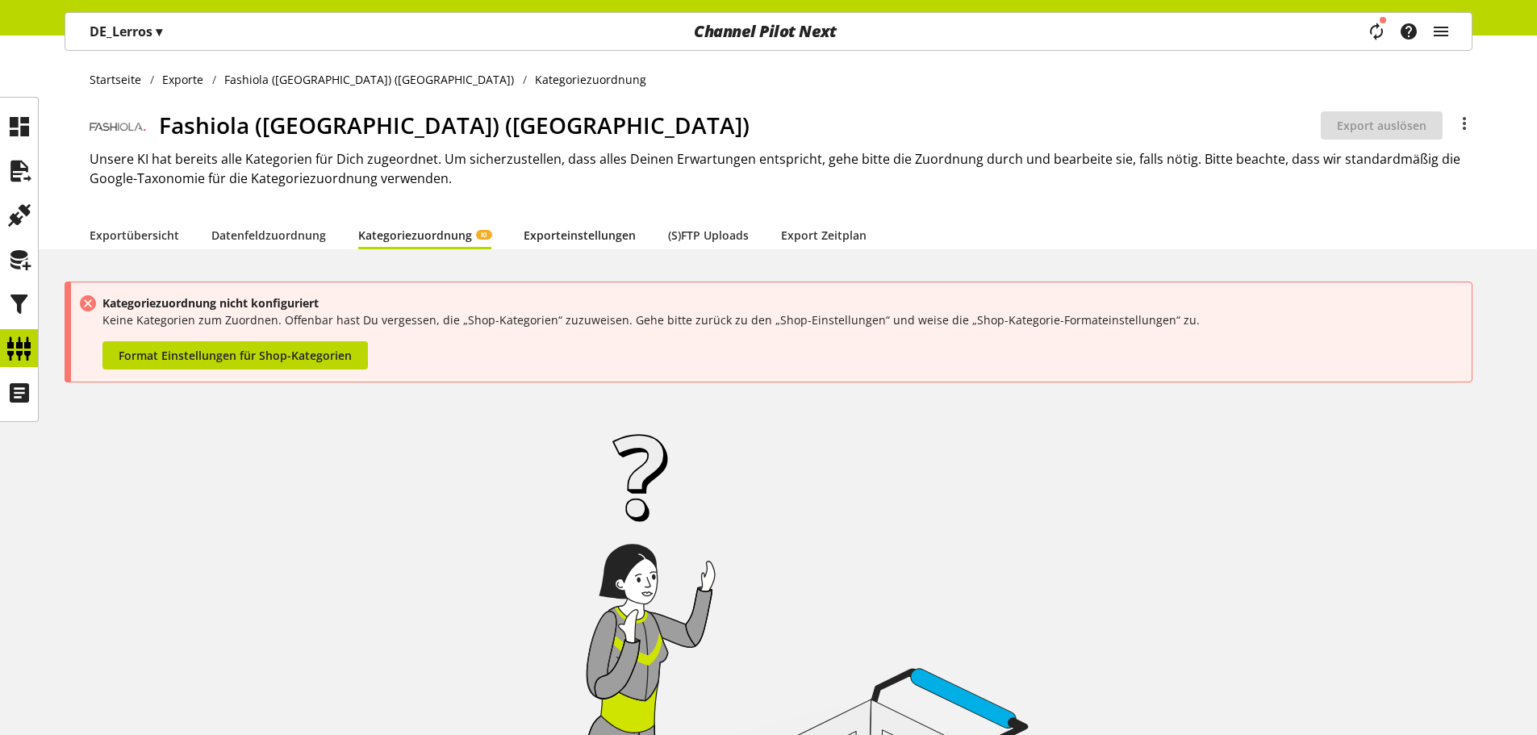
click at [571, 242] on link "Exporteinstellungen" at bounding box center [580, 235] width 112 height 17
select select "*"
select select "****"
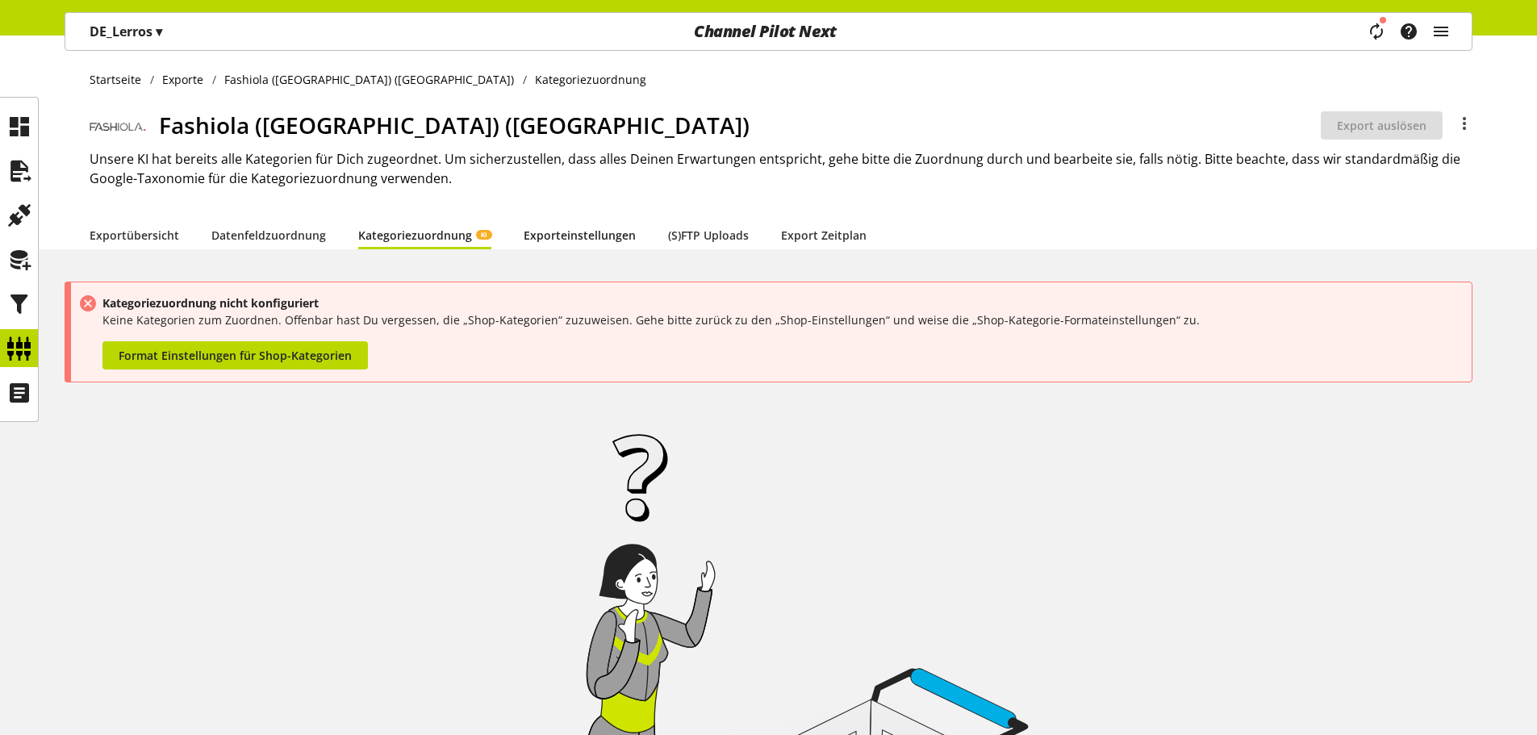
select select "***"
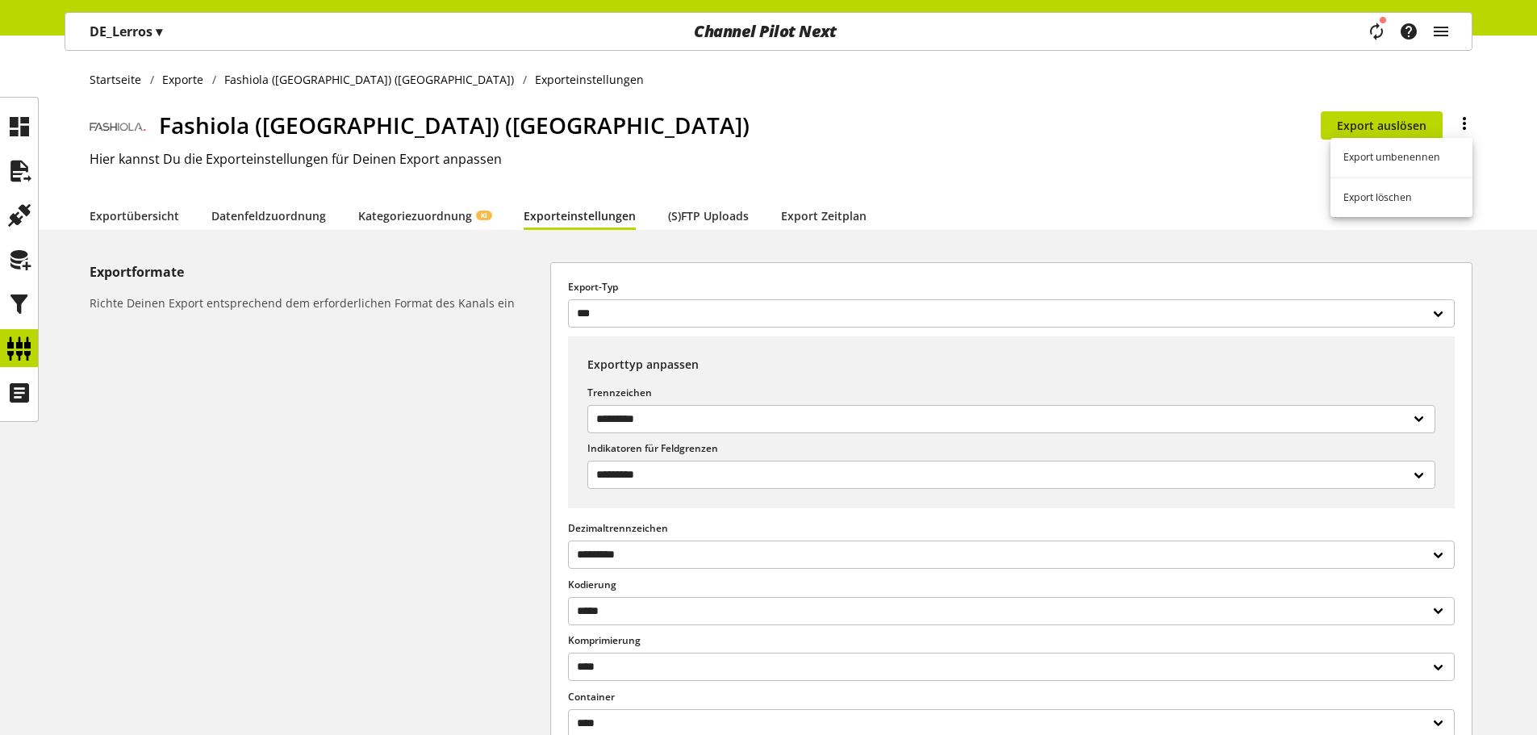
click at [1463, 122] on icon at bounding box center [1463, 123] width 19 height 29
click at [1400, 165] on link "Export umbenennen" at bounding box center [1401, 157] width 142 height 27
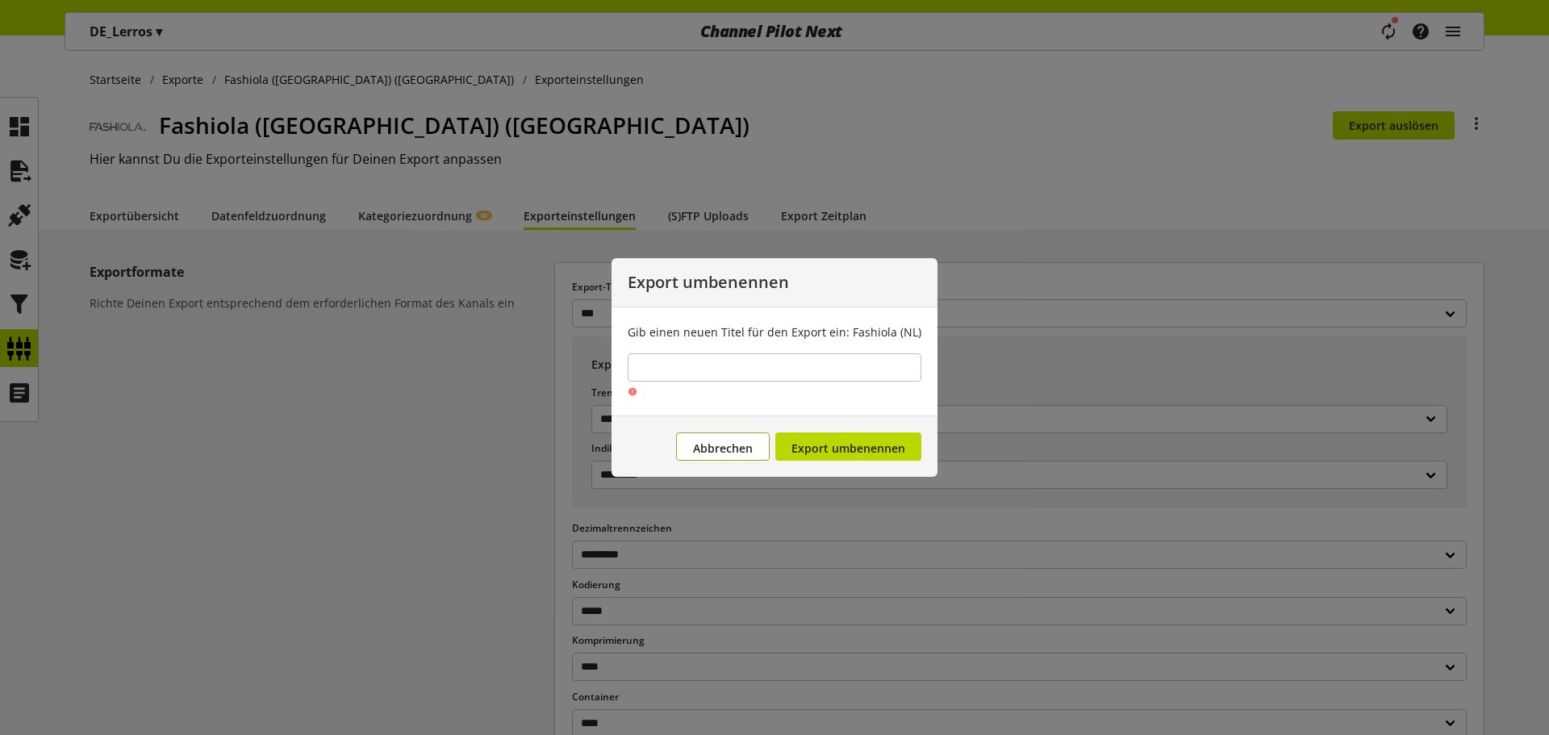
click at [724, 451] on span "Abbrechen" at bounding box center [723, 447] width 60 height 15
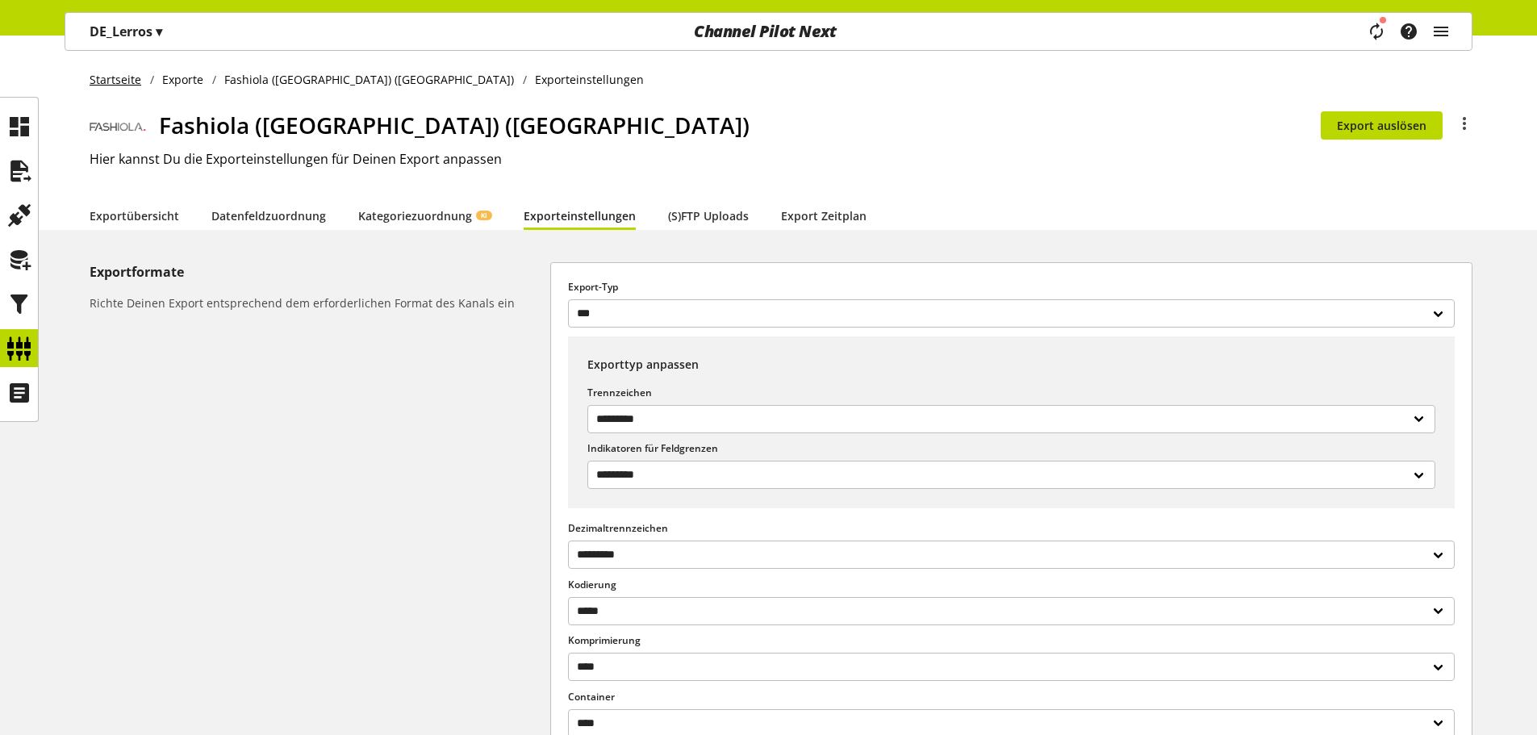
click at [119, 77] on span "Startseite" at bounding box center [116, 79] width 52 height 17
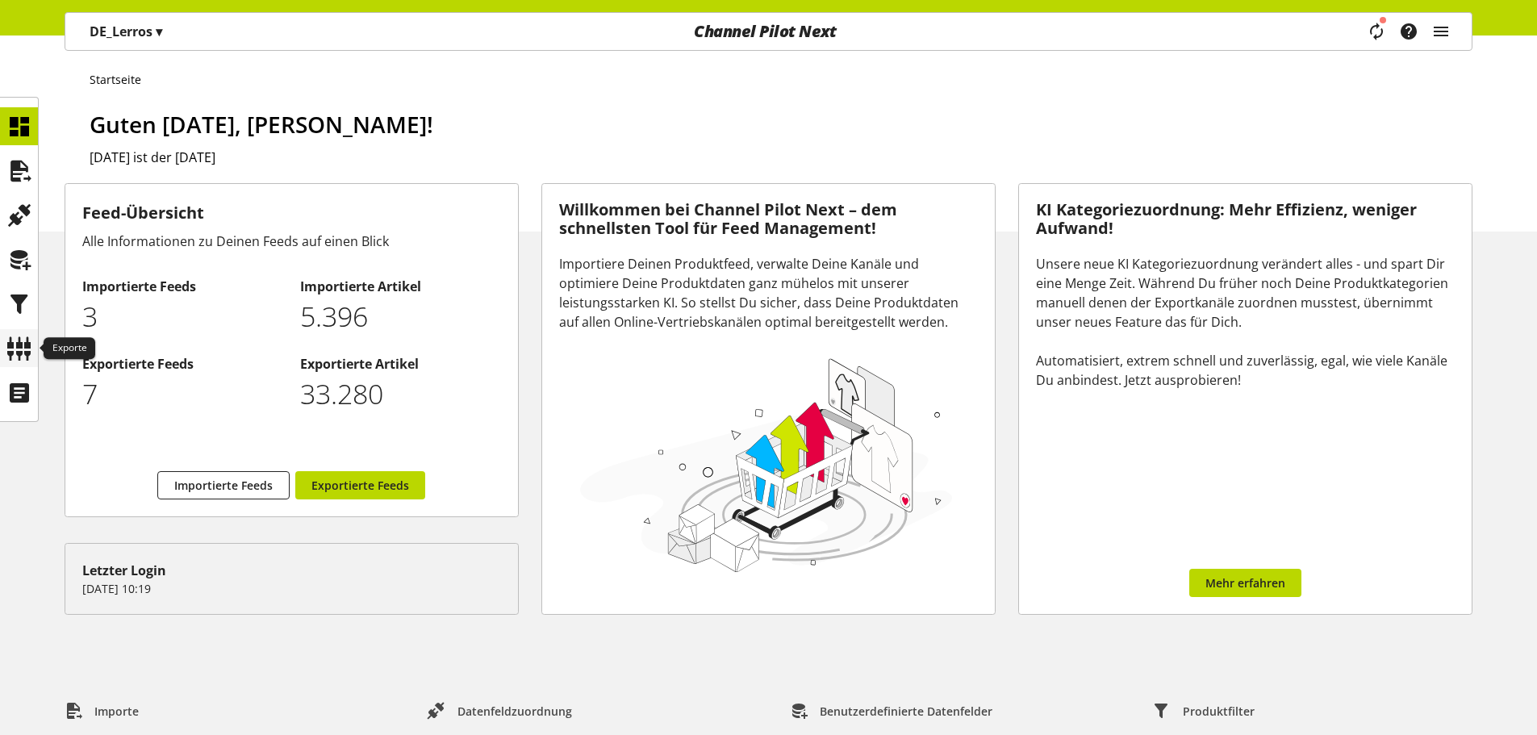
click at [24, 355] on icon at bounding box center [19, 348] width 26 height 32
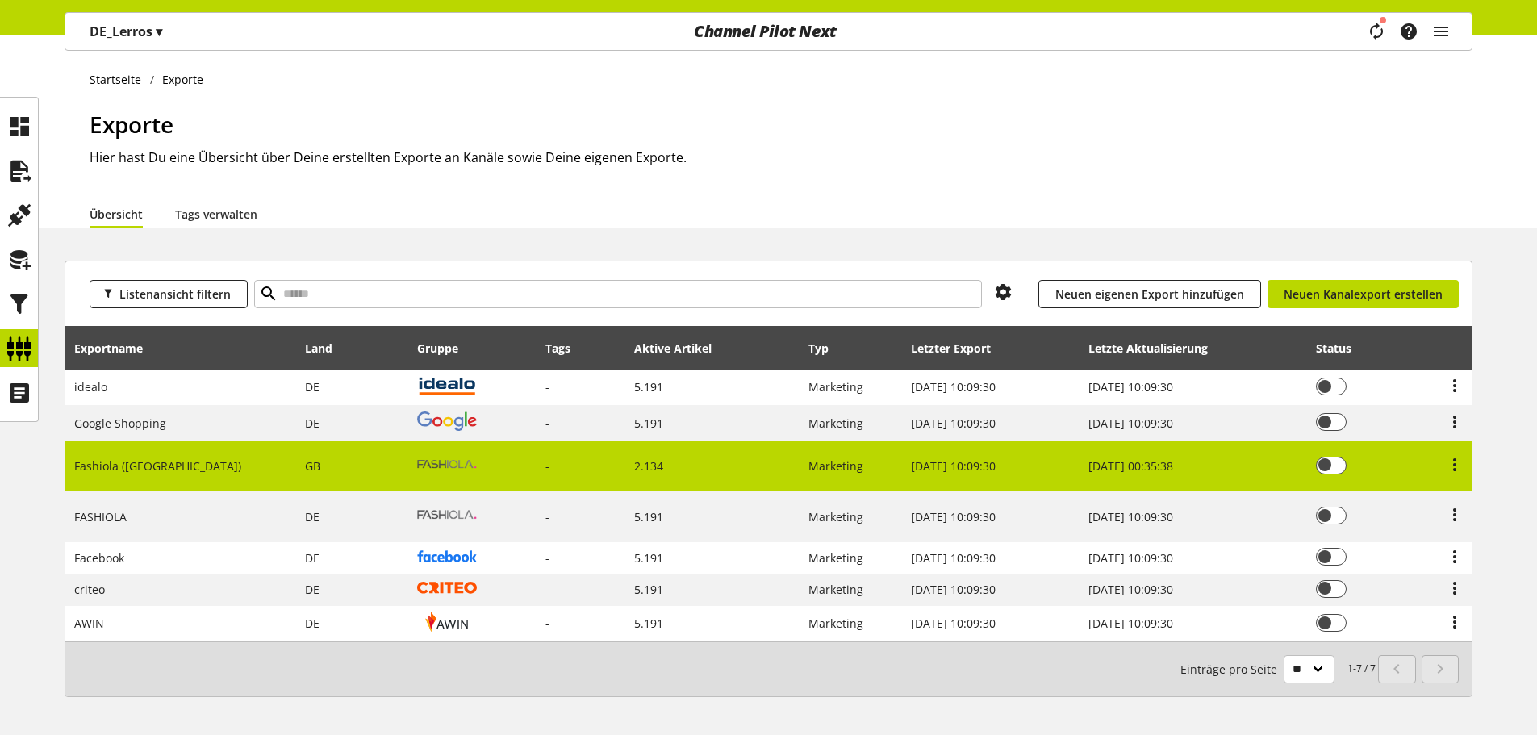
click at [305, 461] on span "GB" at bounding box center [312, 465] width 15 height 15
select select "********"
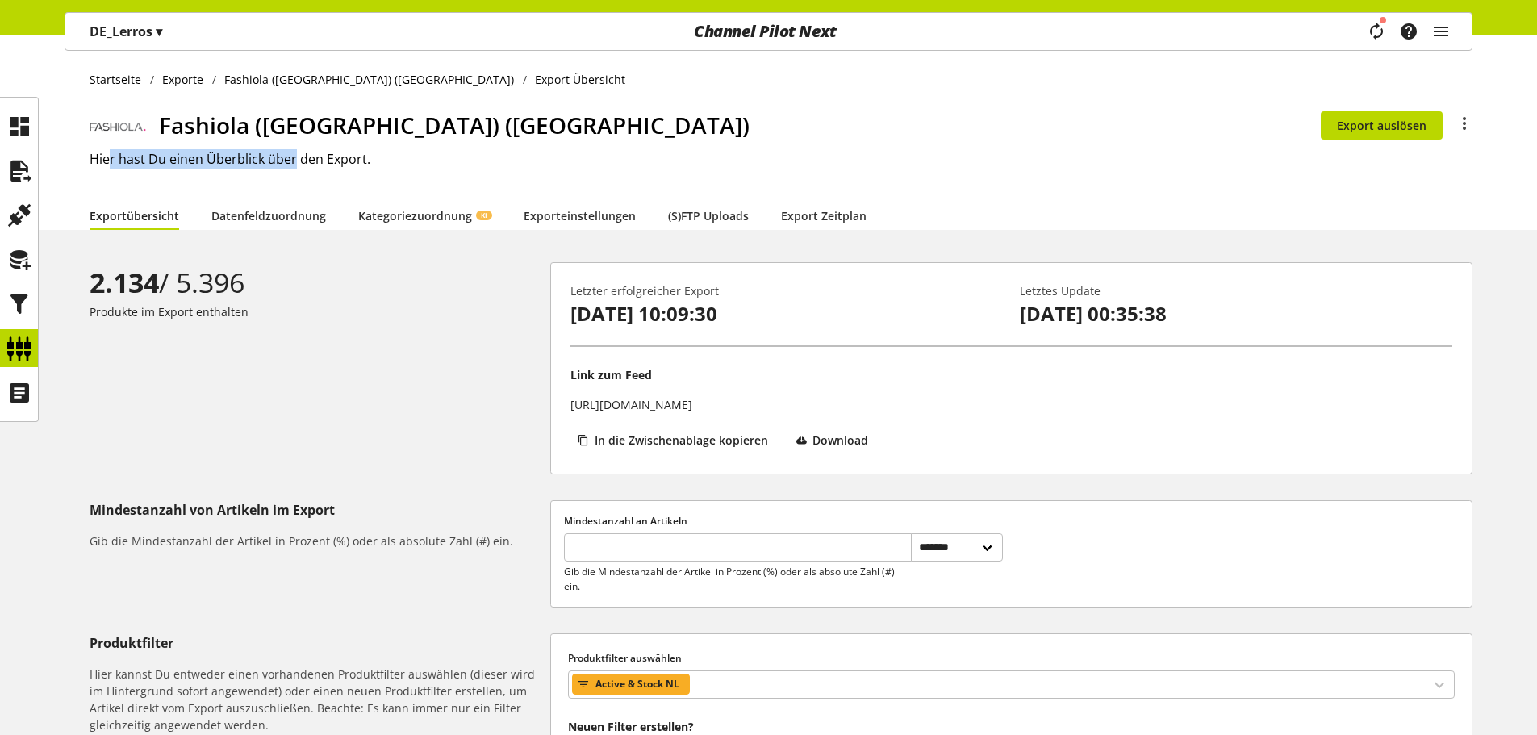
drag, startPoint x: 111, startPoint y: 160, endPoint x: 296, endPoint y: 159, distance: 185.5
click at [294, 160] on h2 "Hier hast Du einen Überblick über den Export." at bounding box center [781, 158] width 1383 height 19
click at [296, 159] on h2 "Hier hast Du einen Überblick über den Export." at bounding box center [781, 158] width 1383 height 19
click at [1471, 117] on icon at bounding box center [1463, 123] width 19 height 29
click at [922, 102] on div "Startseite Exporte Fashiola ([GEOGRAPHIC_DATA]) ([GEOGRAPHIC_DATA]) Export Über…" at bounding box center [768, 132] width 1537 height 194
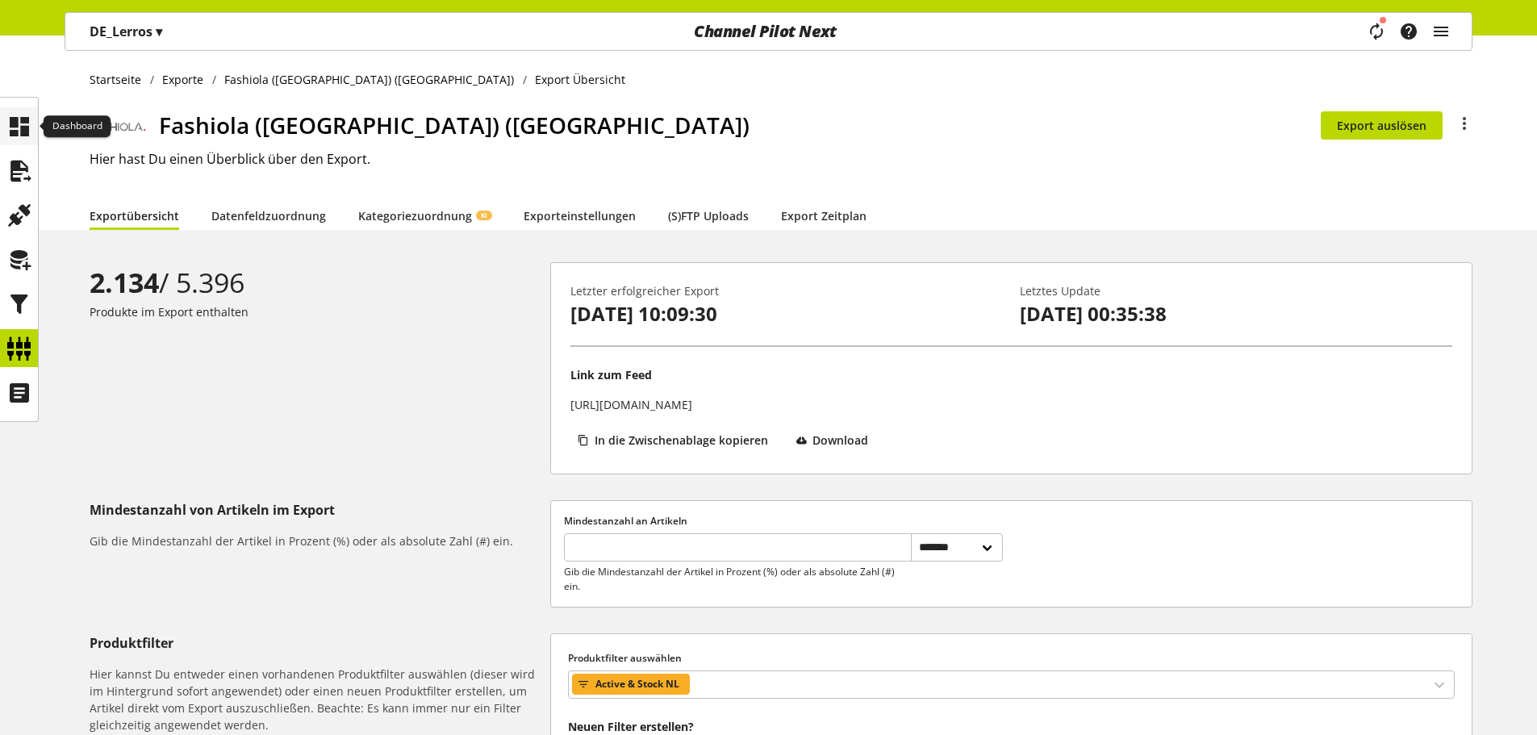
click at [23, 119] on icon at bounding box center [19, 127] width 26 height 32
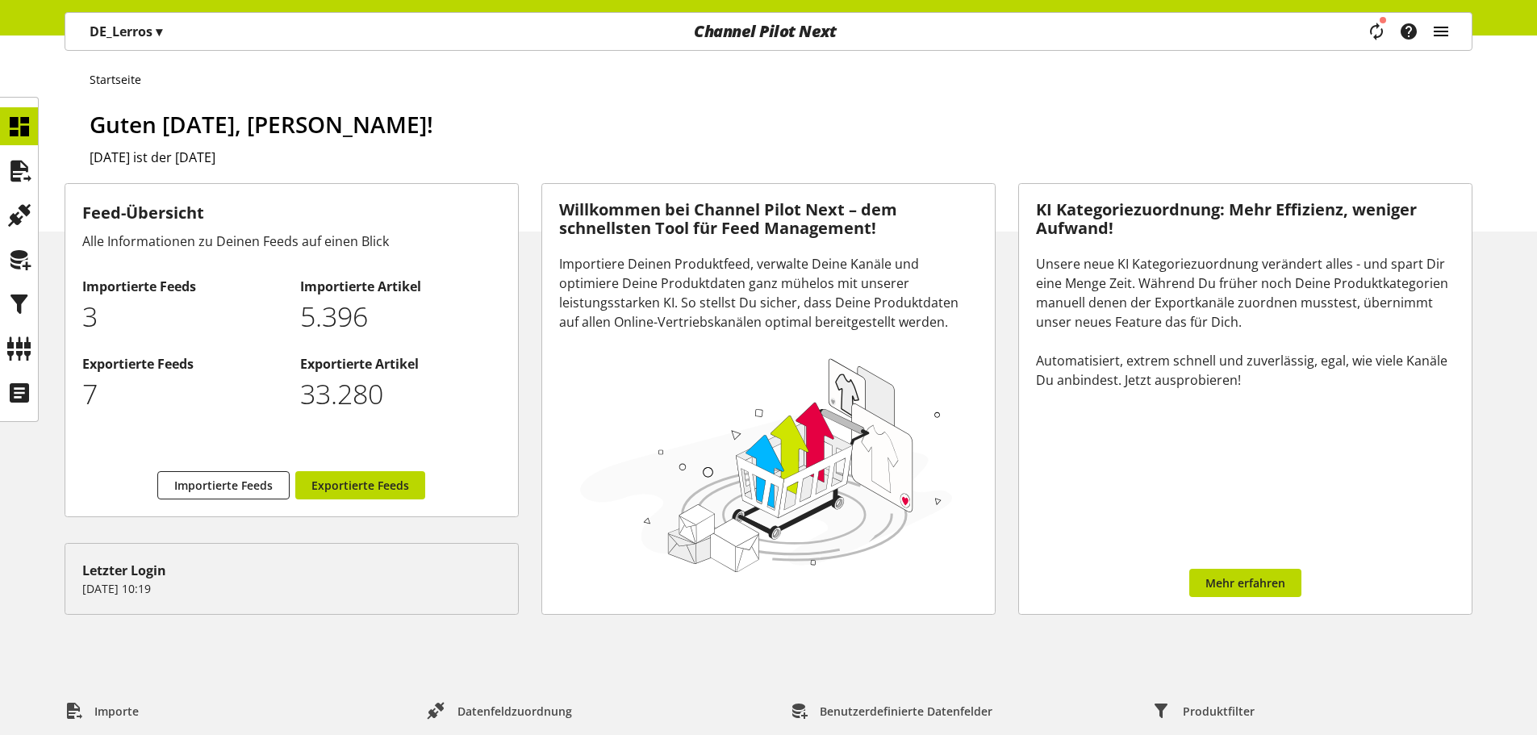
click at [1450, 30] on icon "main navigation" at bounding box center [1440, 31] width 19 height 29
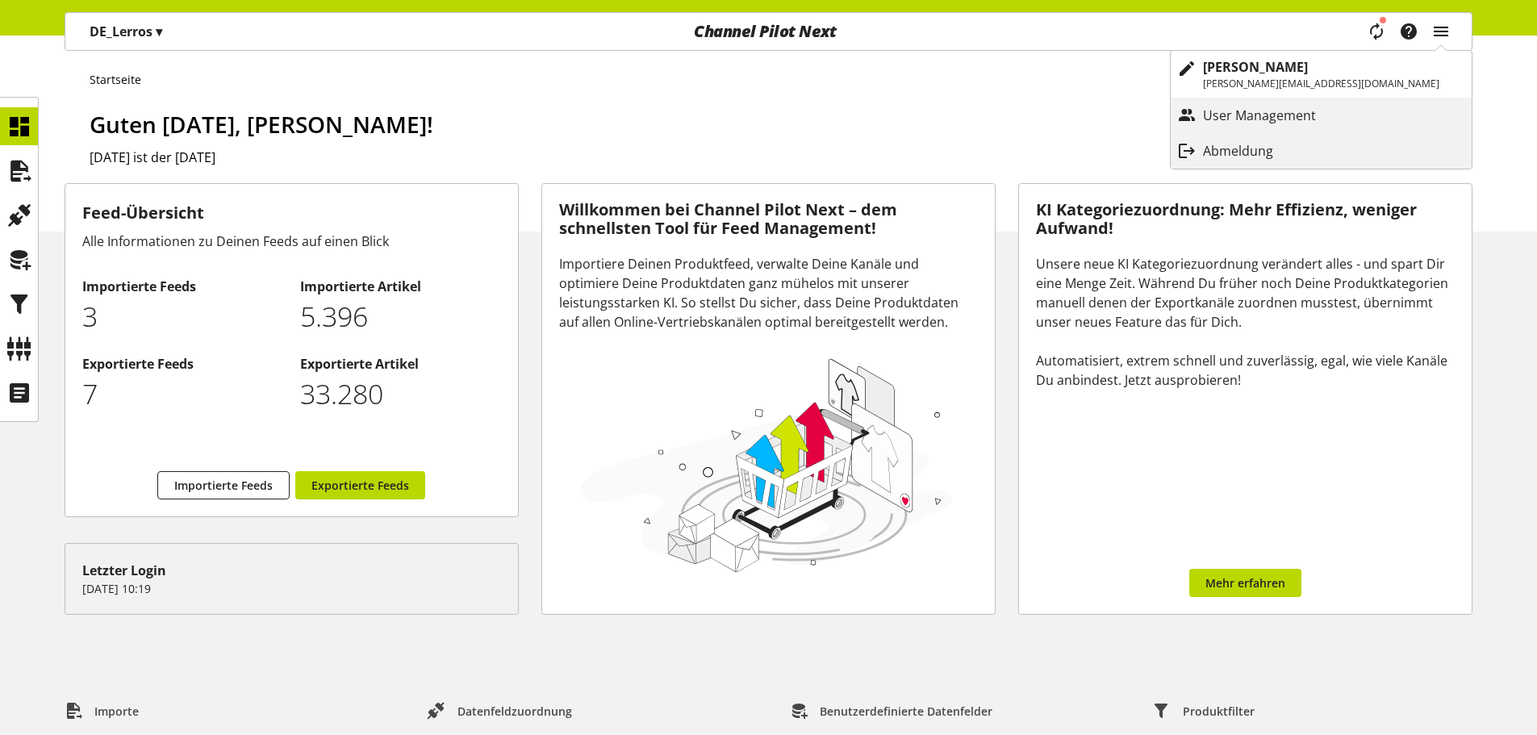
click at [1450, 30] on icon "main navigation" at bounding box center [1440, 31] width 19 height 29
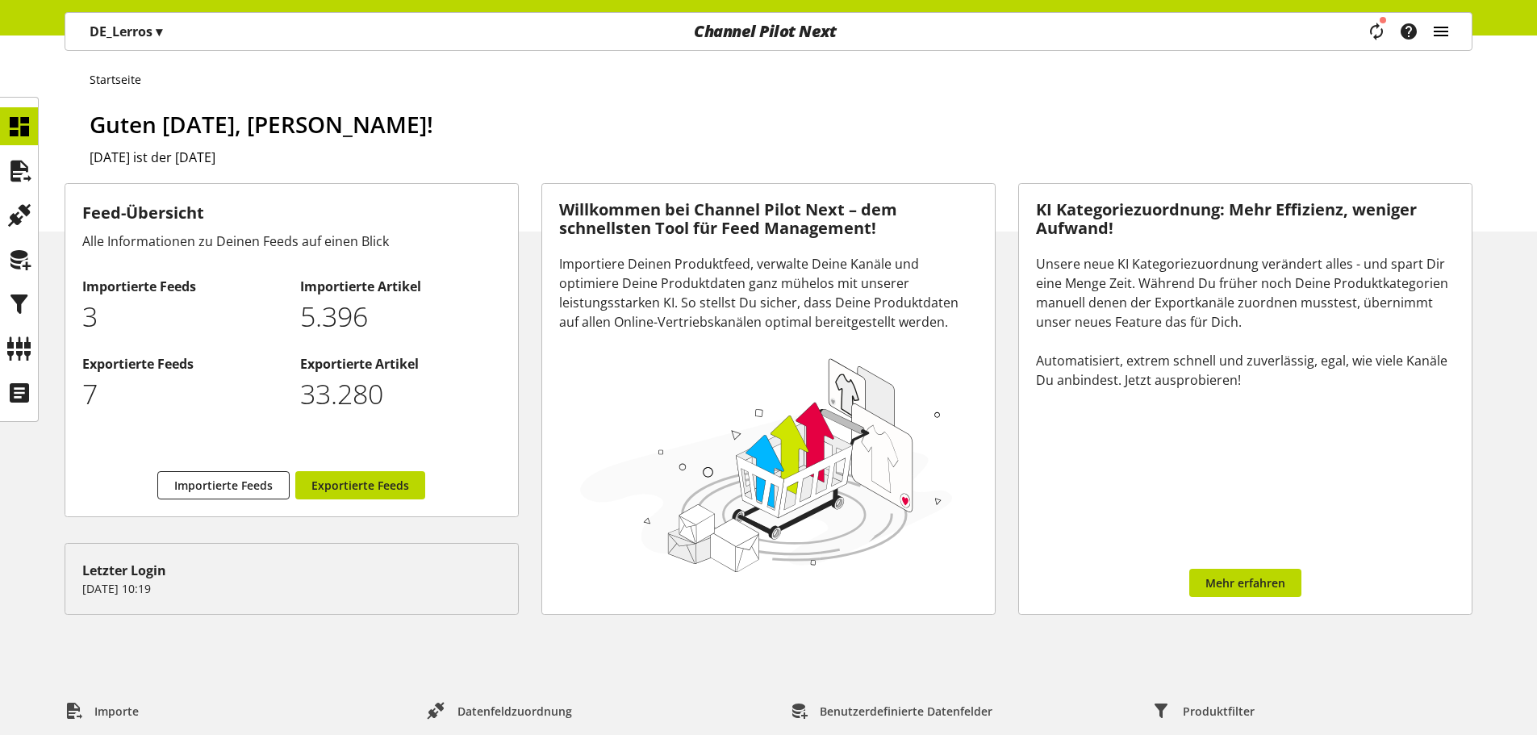
click at [1450, 30] on icon "main navigation" at bounding box center [1440, 31] width 19 height 29
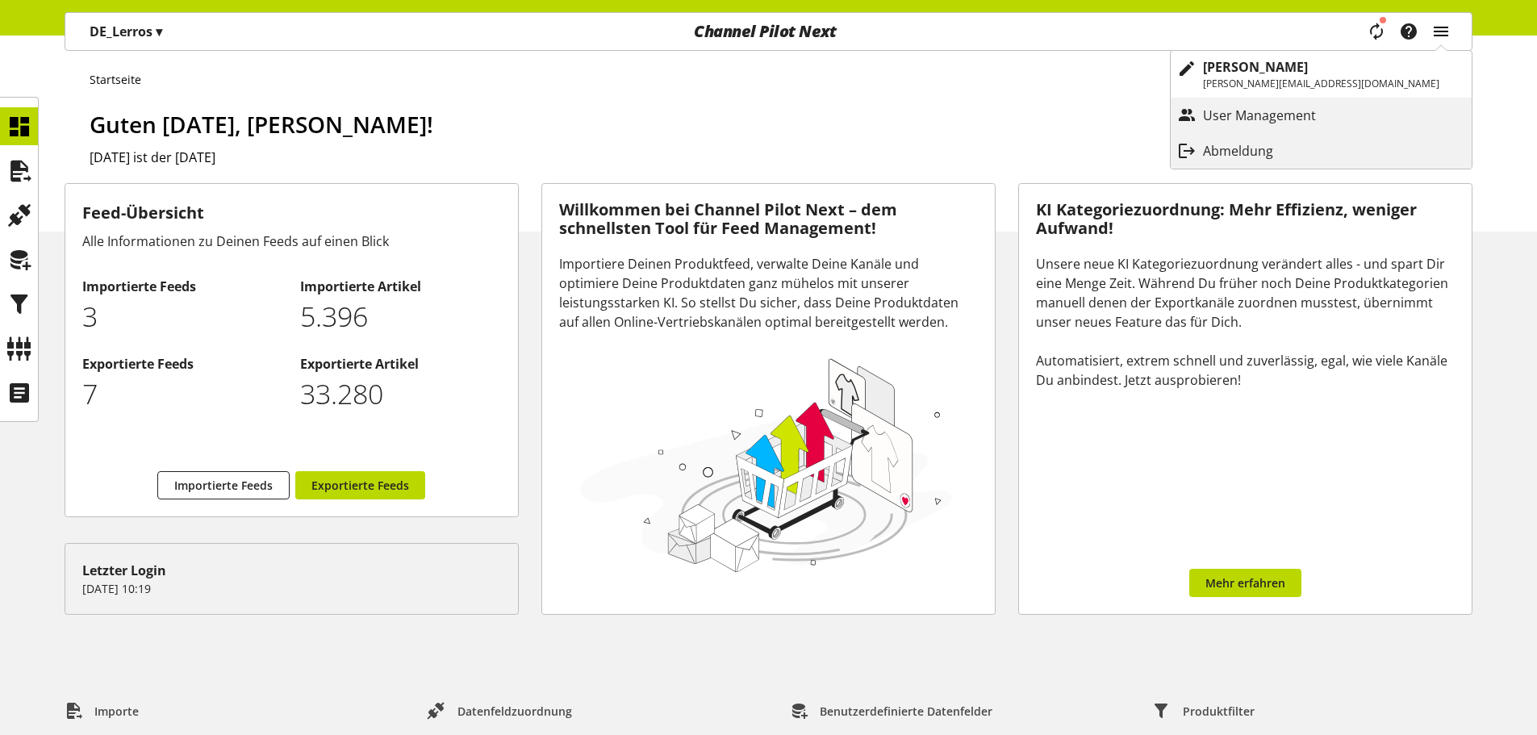
click at [1450, 30] on icon "main navigation" at bounding box center [1440, 31] width 19 height 29
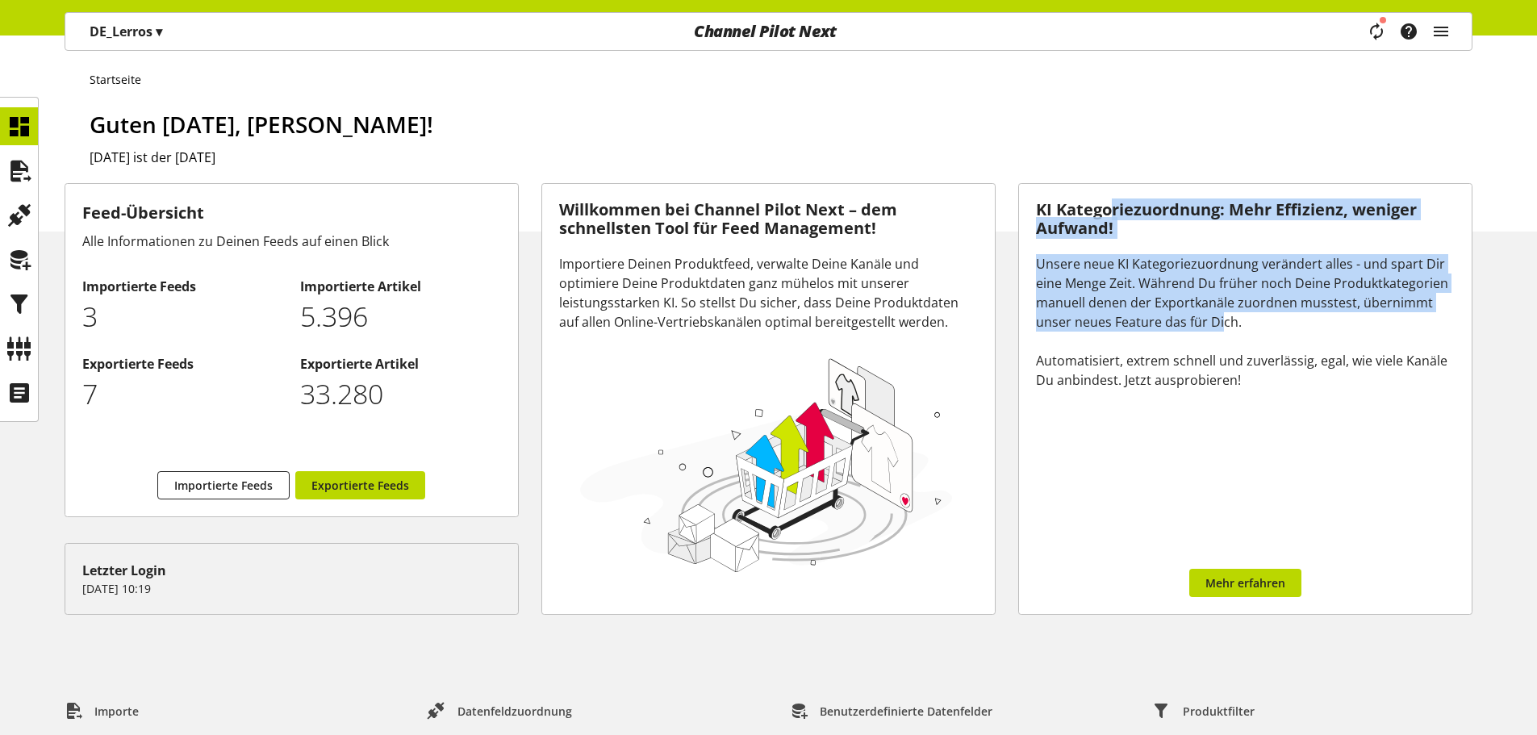
drag, startPoint x: 1108, startPoint y: 207, endPoint x: 1229, endPoint y: 341, distance: 180.5
click at [1228, 340] on div "KI Kategoriezuordnung: Mehr Effizienz, weniger Aufwand! Unsere neue KI Kategori…" at bounding box center [1245, 399] width 453 height 430
click at [1229, 342] on div "Unsere neue KI Kategoriezuordnung verändert alles - und spart Dir eine Menge Ze…" at bounding box center [1245, 322] width 419 height 136
